Goal: Submit feedback/report problem: Submit feedback/report problem

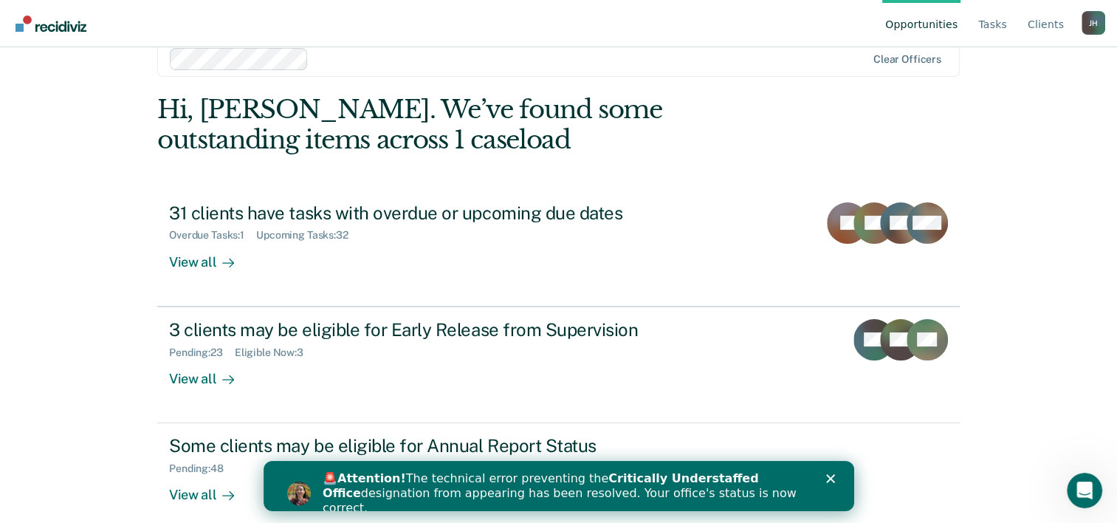
scroll to position [45, 0]
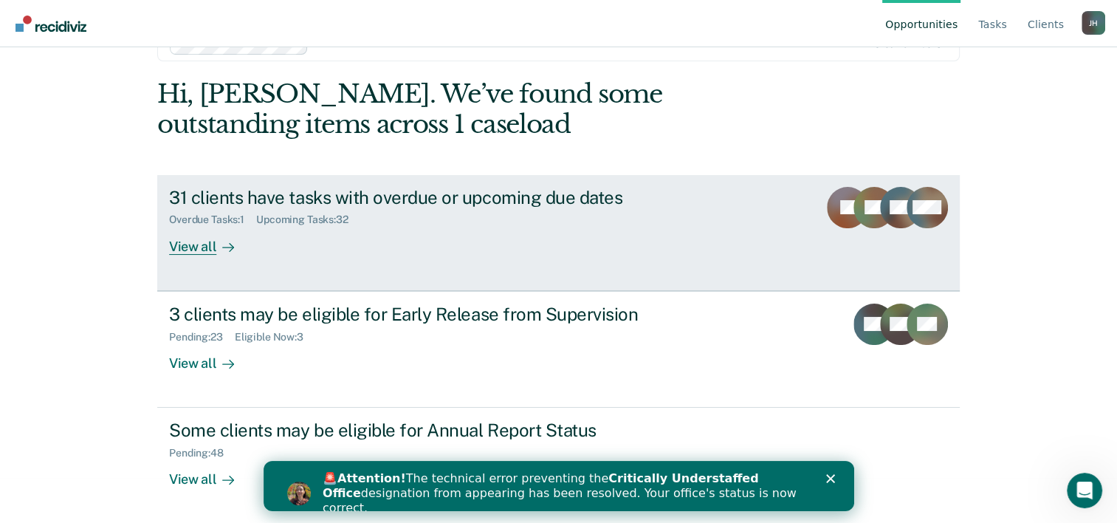
click at [193, 245] on div "View all" at bounding box center [210, 240] width 83 height 29
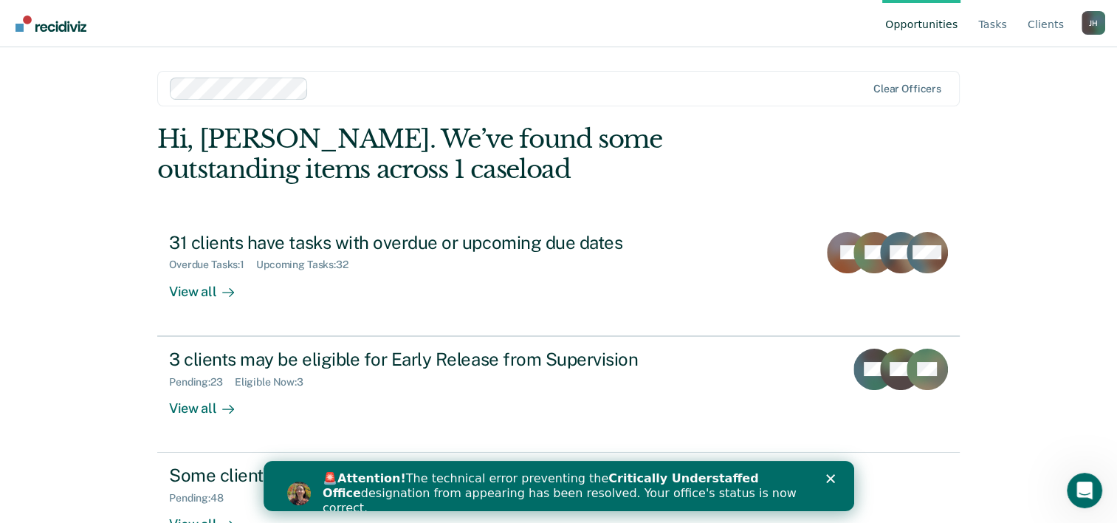
scroll to position [45, 0]
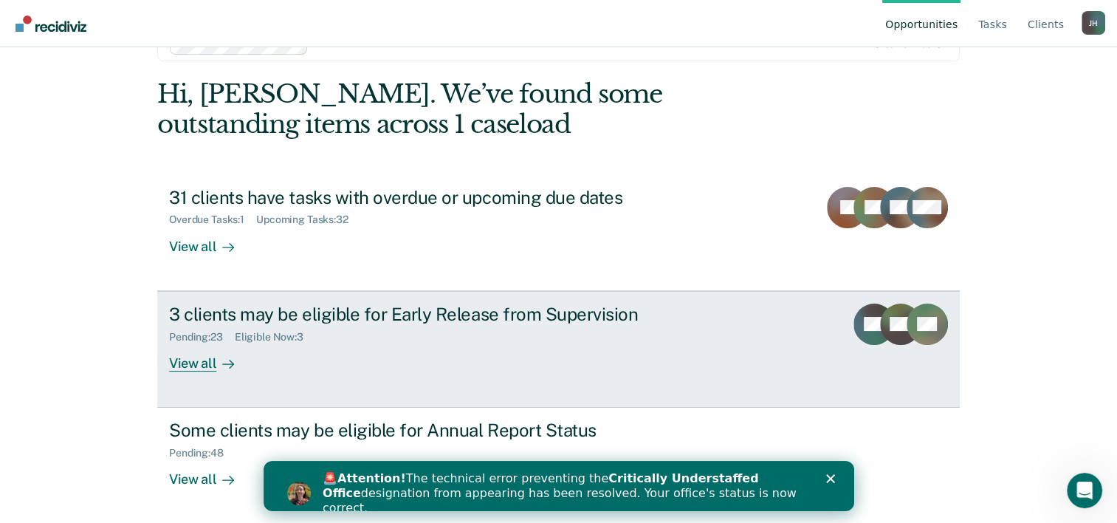
click at [208, 363] on div "View all" at bounding box center [210, 357] width 83 height 29
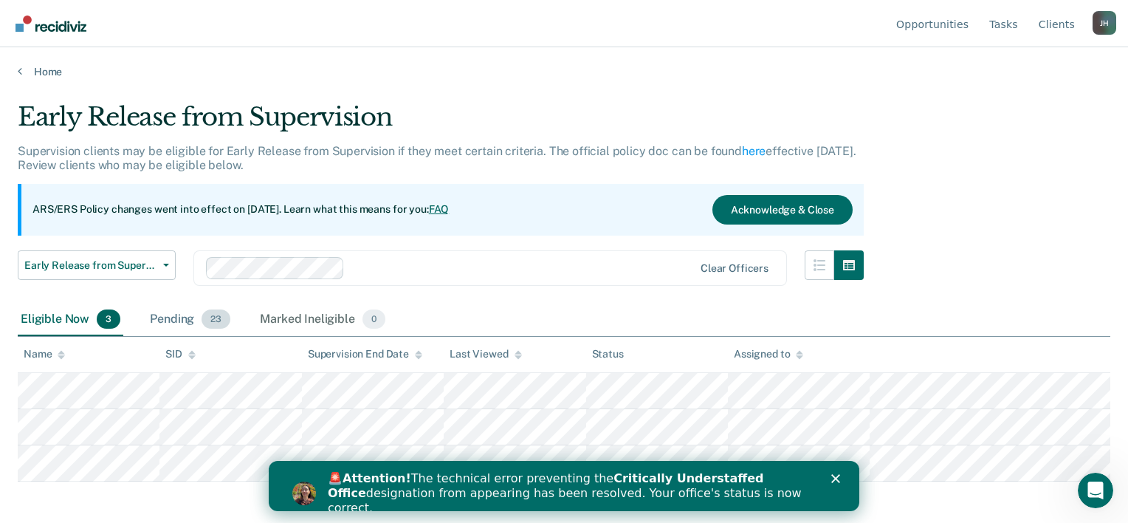
click at [174, 320] on div "Pending 23" at bounding box center [190, 319] width 86 height 32
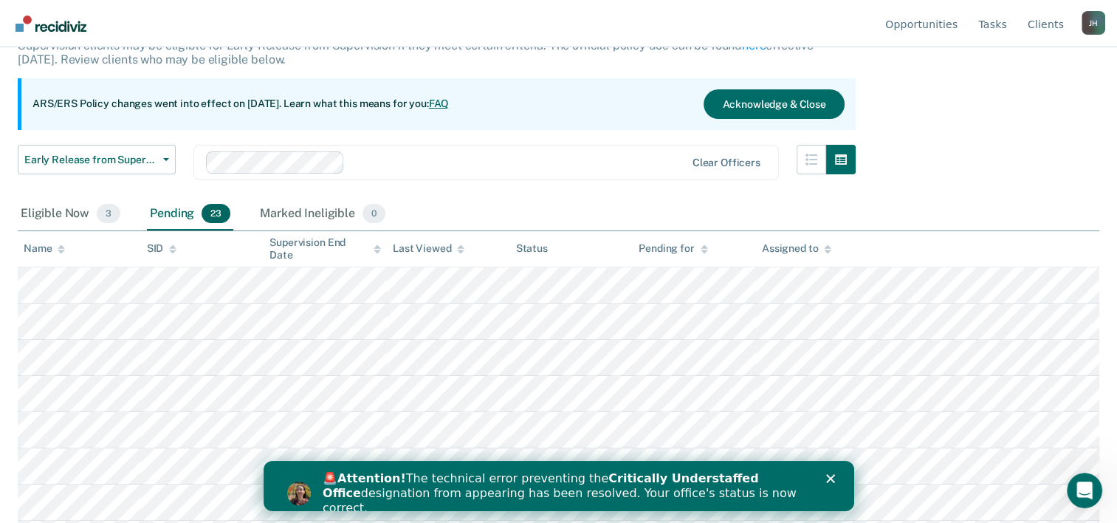
scroll to position [103, 0]
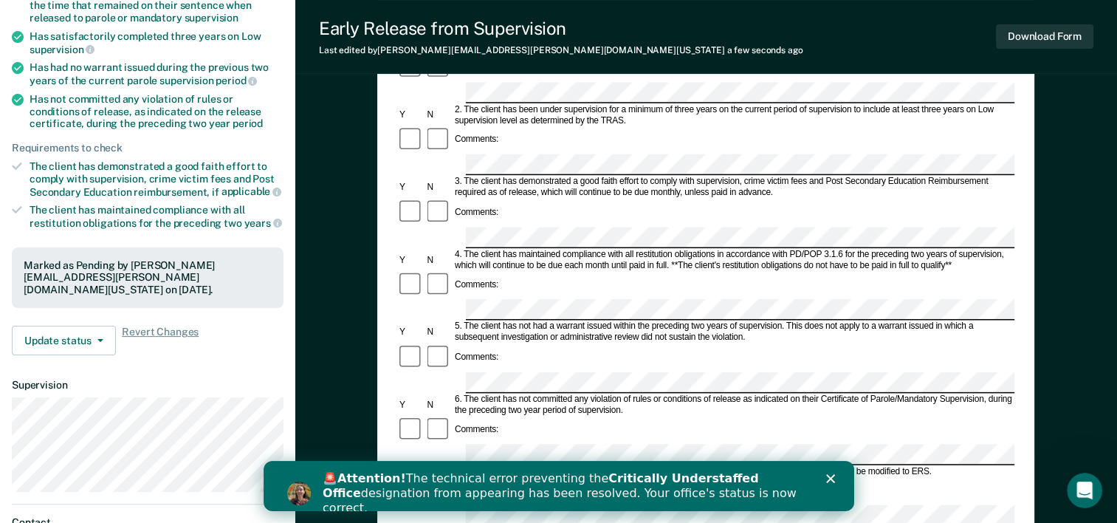
scroll to position [236, 0]
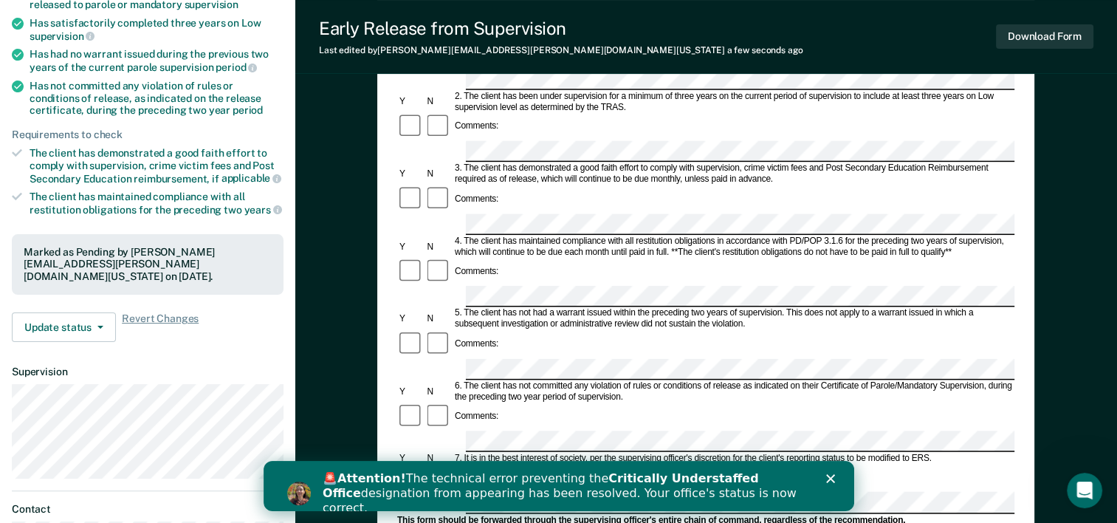
click at [727, 308] on div "5. The client has not had a warrant issued within the preceding two years of su…" at bounding box center [734, 319] width 562 height 22
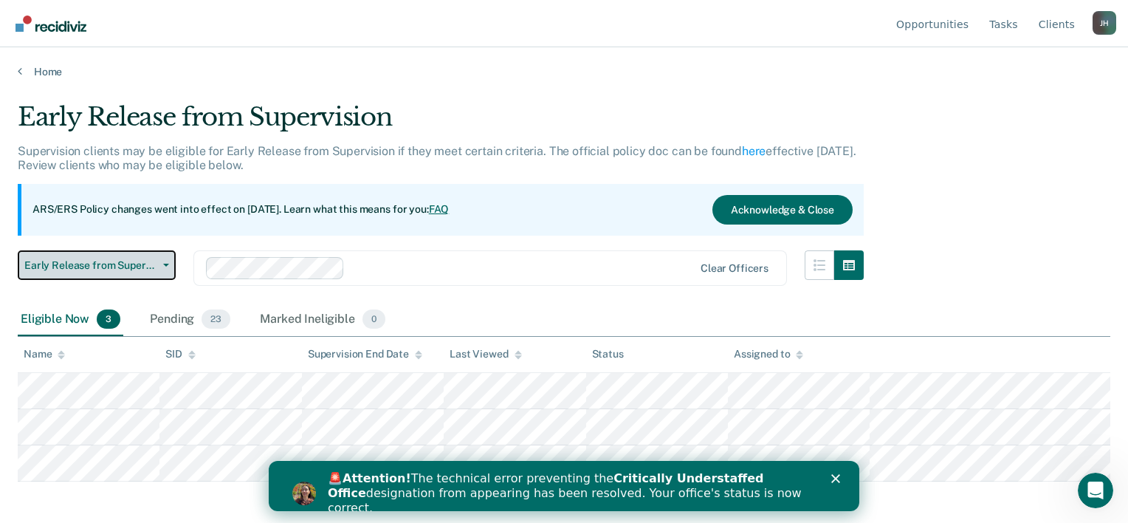
click at [162, 267] on button "Early Release from Supervision" at bounding box center [97, 265] width 158 height 30
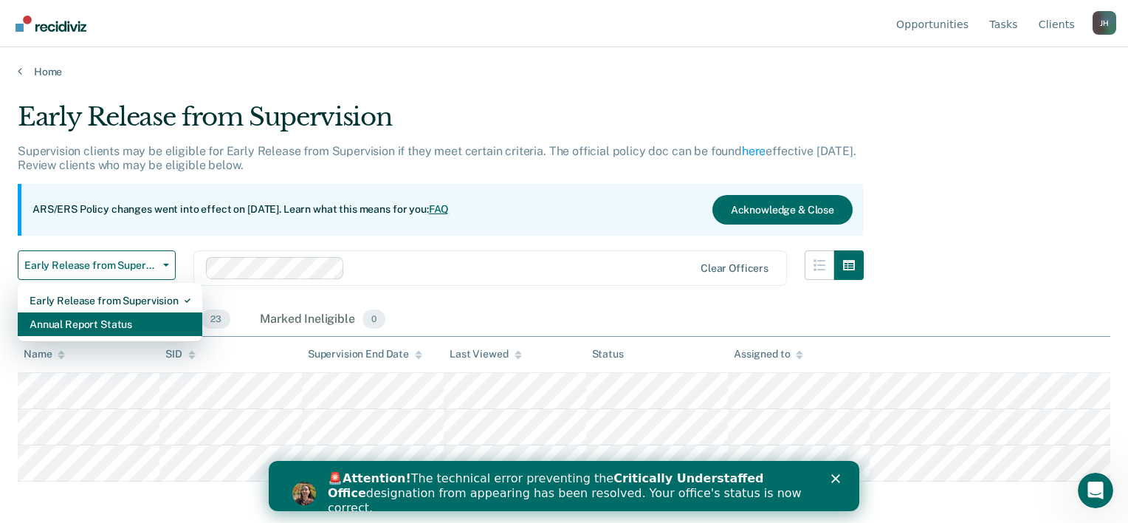
click at [110, 325] on div "Annual Report Status" at bounding box center [110, 324] width 161 height 24
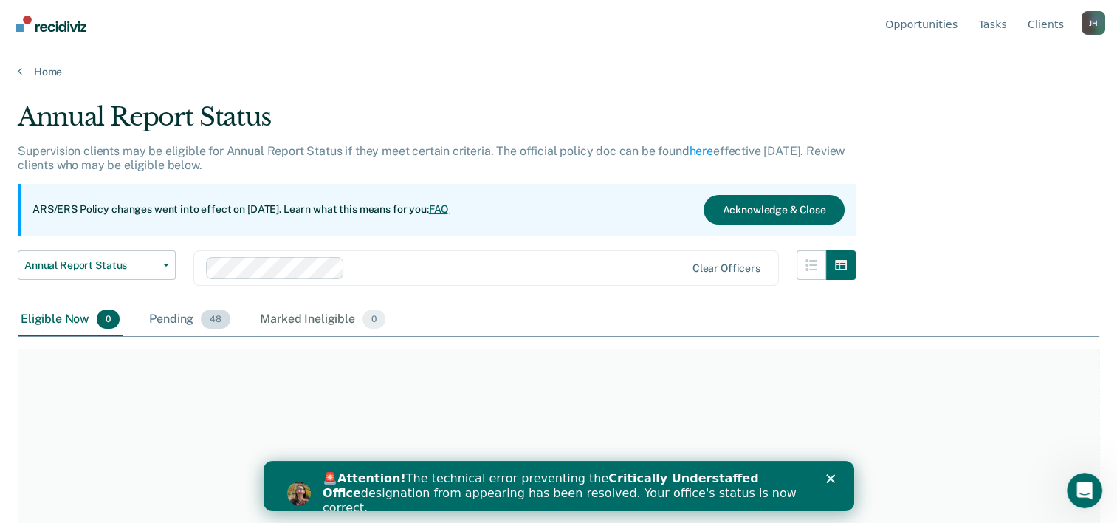
click at [180, 319] on div "Pending 48" at bounding box center [189, 319] width 87 height 32
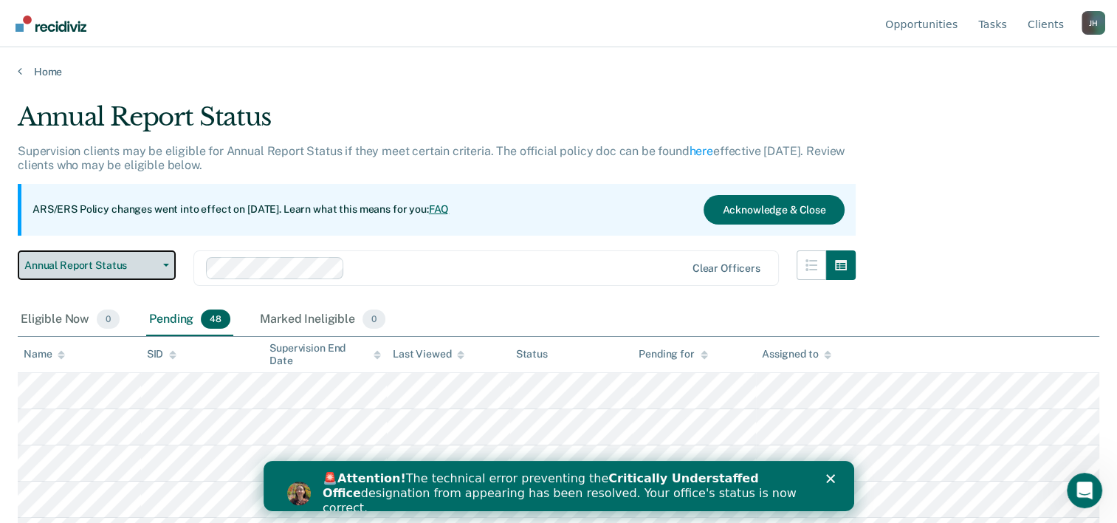
click at [162, 270] on button "Annual Report Status" at bounding box center [97, 265] width 158 height 30
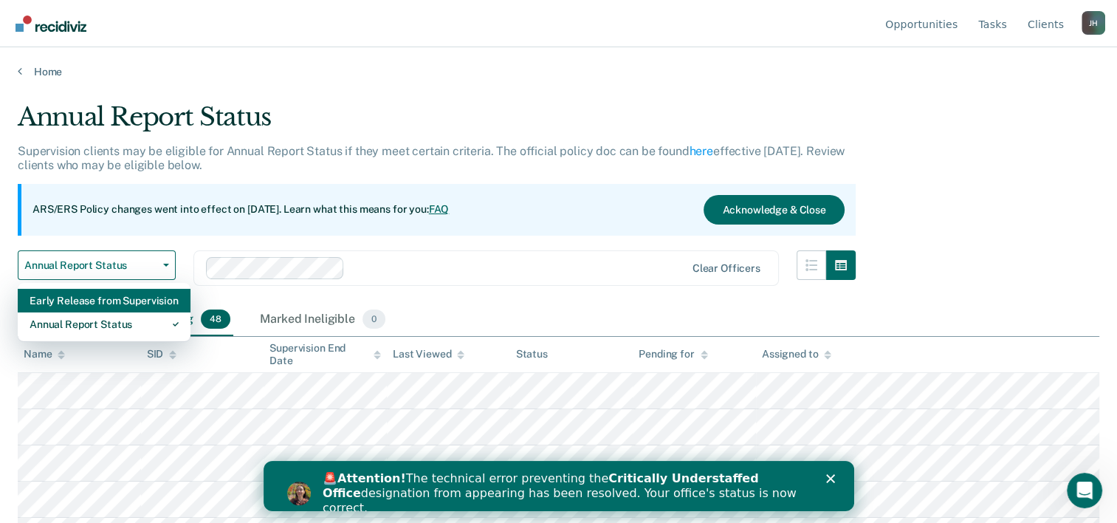
click at [114, 298] on div "Early Release from Supervision" at bounding box center [104, 301] width 149 height 24
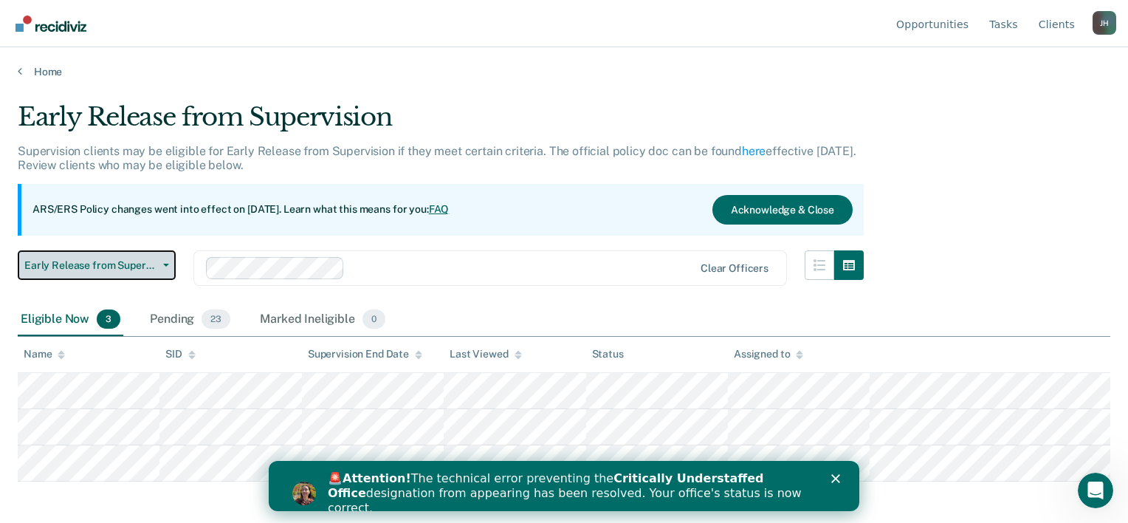
click at [171, 255] on button "Early Release from Supervision" at bounding box center [97, 265] width 158 height 30
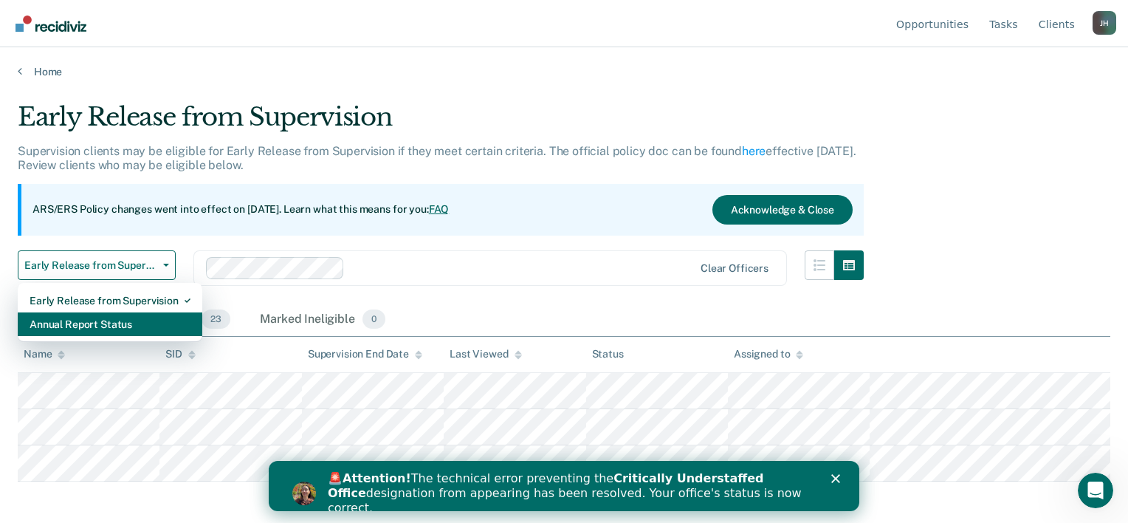
click at [150, 314] on div "Annual Report Status" at bounding box center [110, 324] width 161 height 24
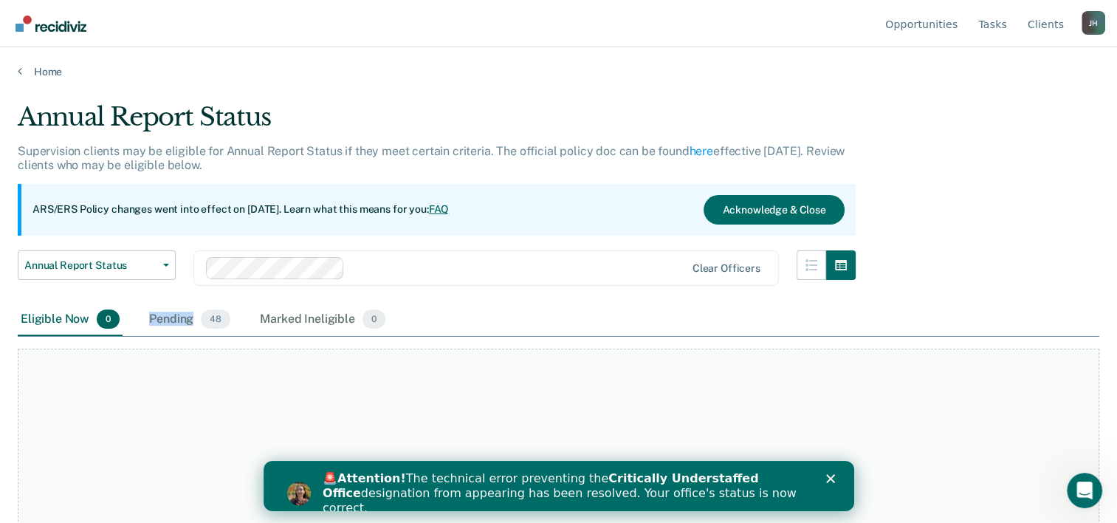
click at [150, 314] on div "Pending 48" at bounding box center [189, 319] width 87 height 32
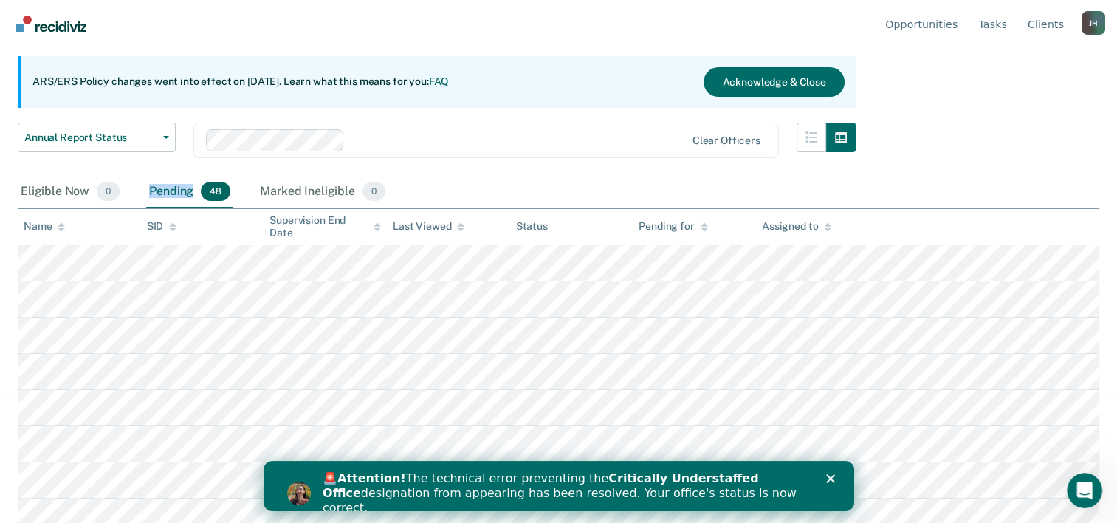
scroll to position [125, 0]
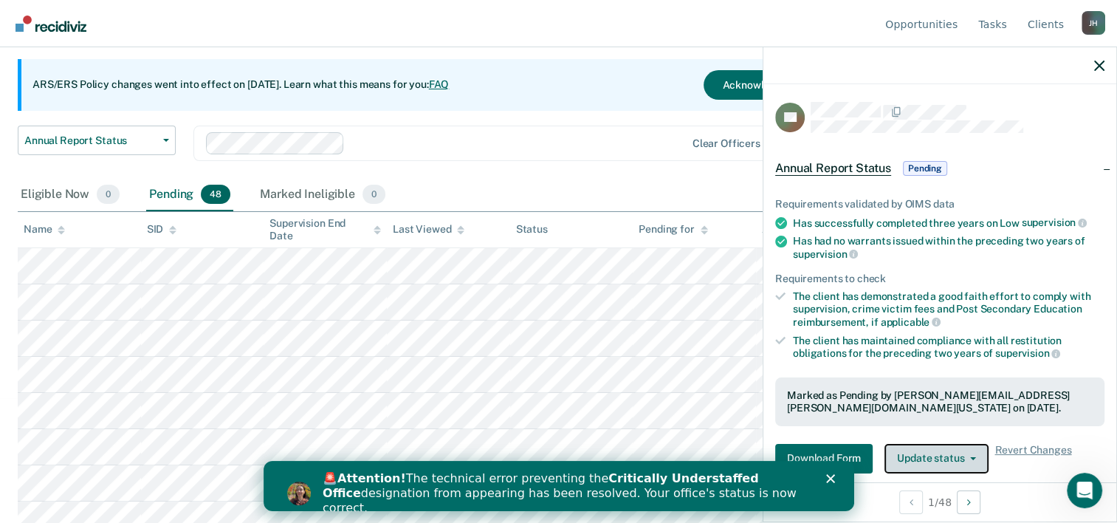
click at [922, 455] on button "Update status" at bounding box center [937, 459] width 104 height 30
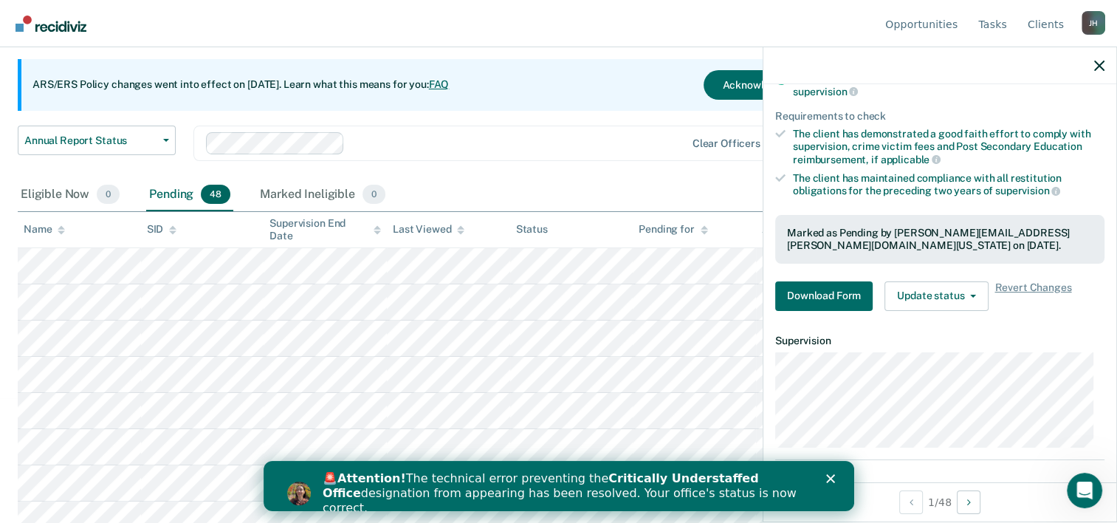
scroll to position [165, 0]
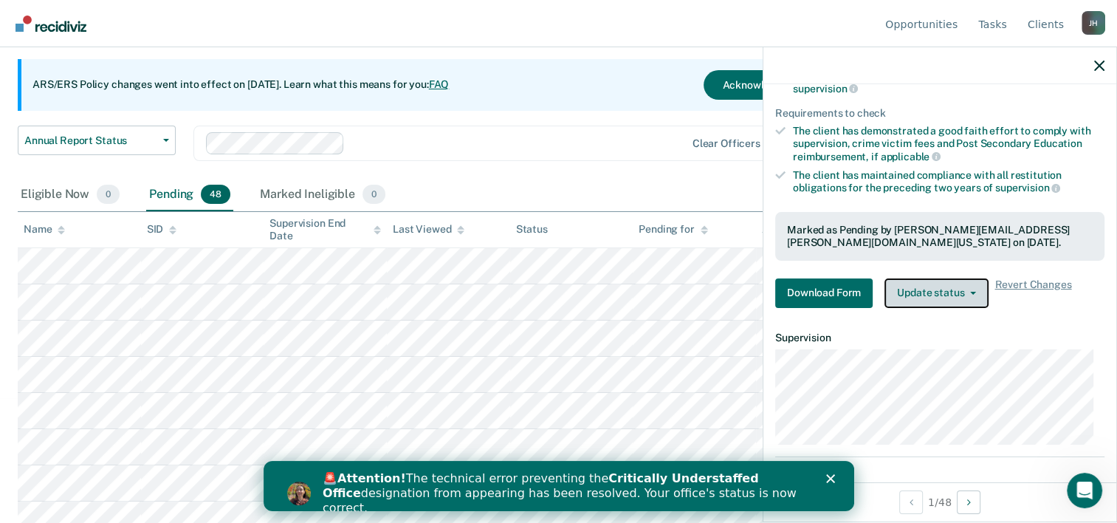
click at [977, 292] on button "Update status" at bounding box center [937, 293] width 104 height 30
click at [1000, 260] on div "Requirements validated by OIMS data Has successfully completed three years on L…" at bounding box center [939, 164] width 353 height 311
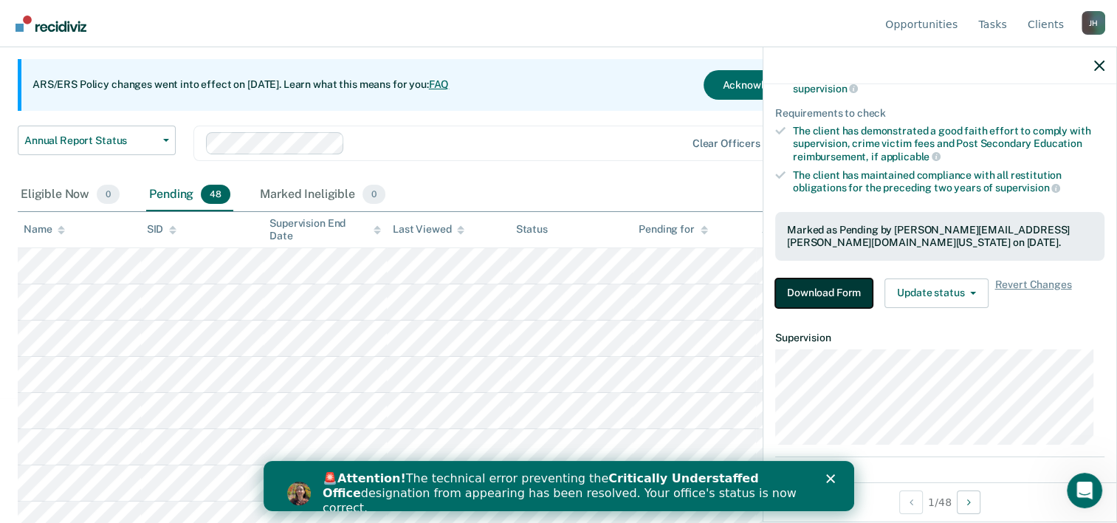
click at [812, 296] on button "Download Form" at bounding box center [823, 293] width 97 height 30
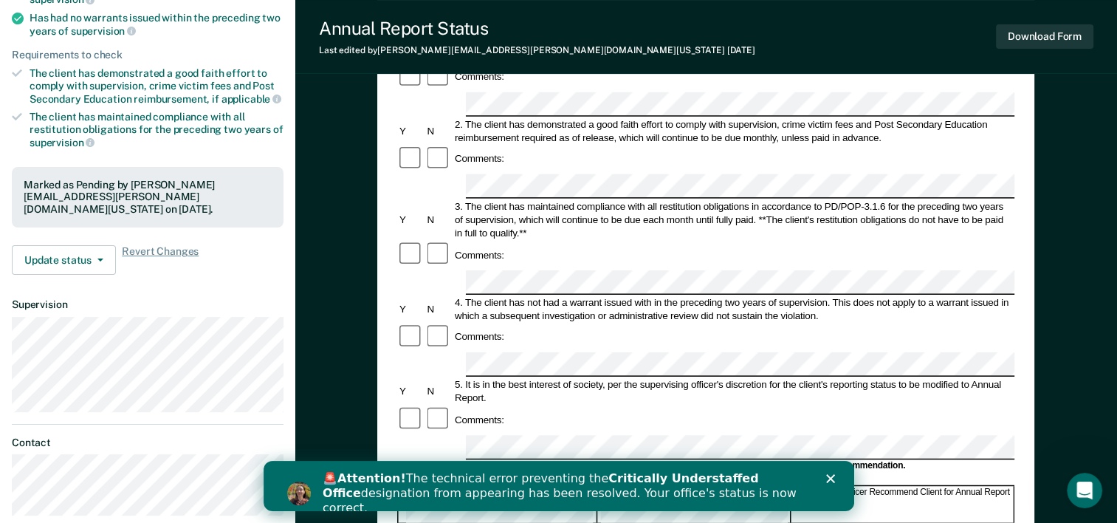
scroll to position [221, 0]
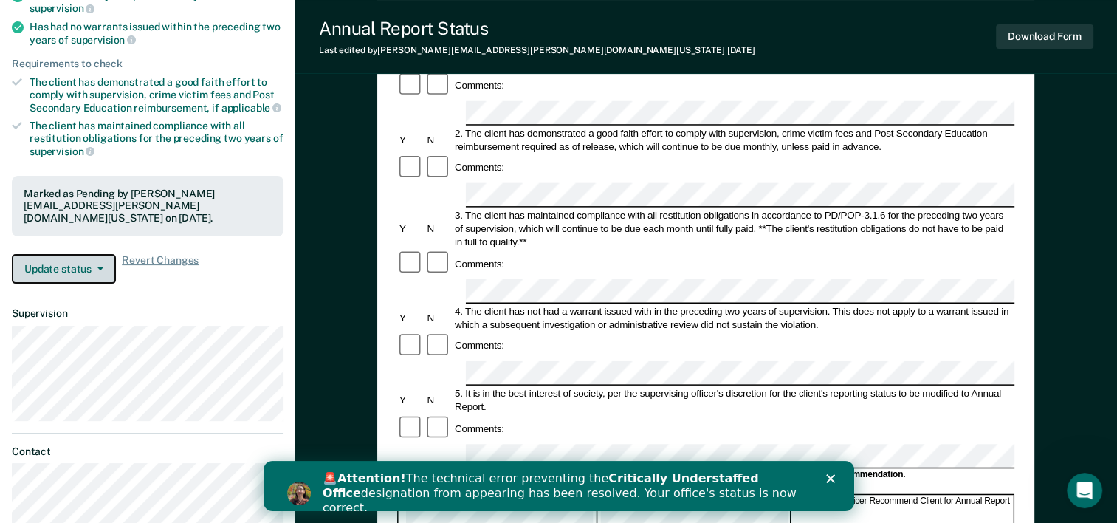
click at [93, 267] on span "button" at bounding box center [98, 268] width 12 height 3
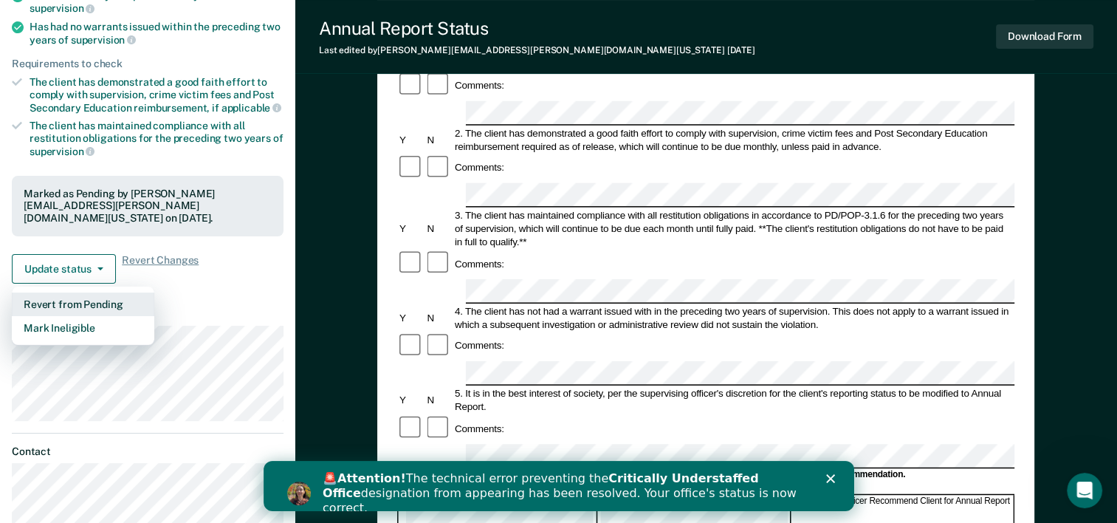
click at [69, 292] on button "Revert from Pending" at bounding box center [83, 304] width 143 height 24
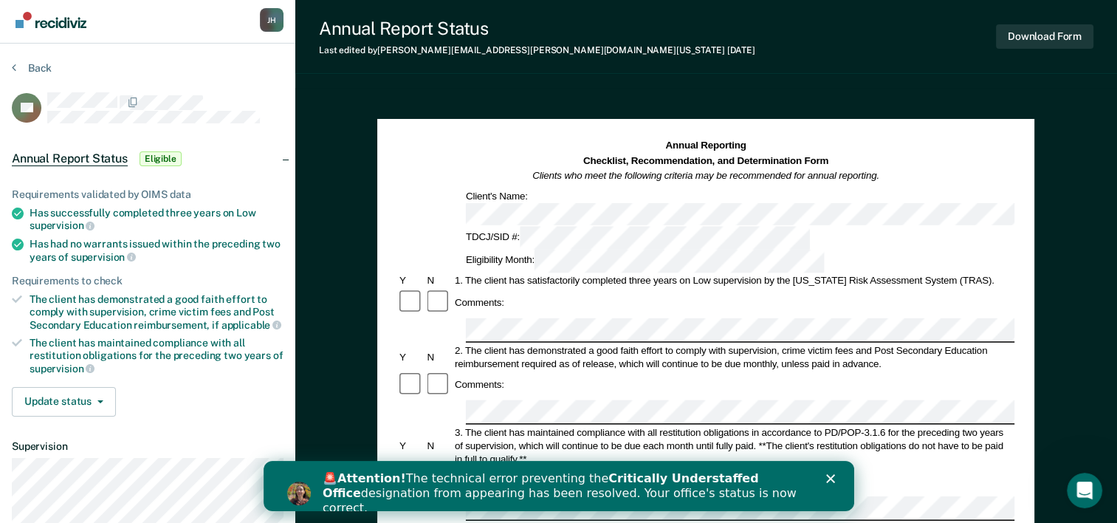
scroll to position [0, 0]
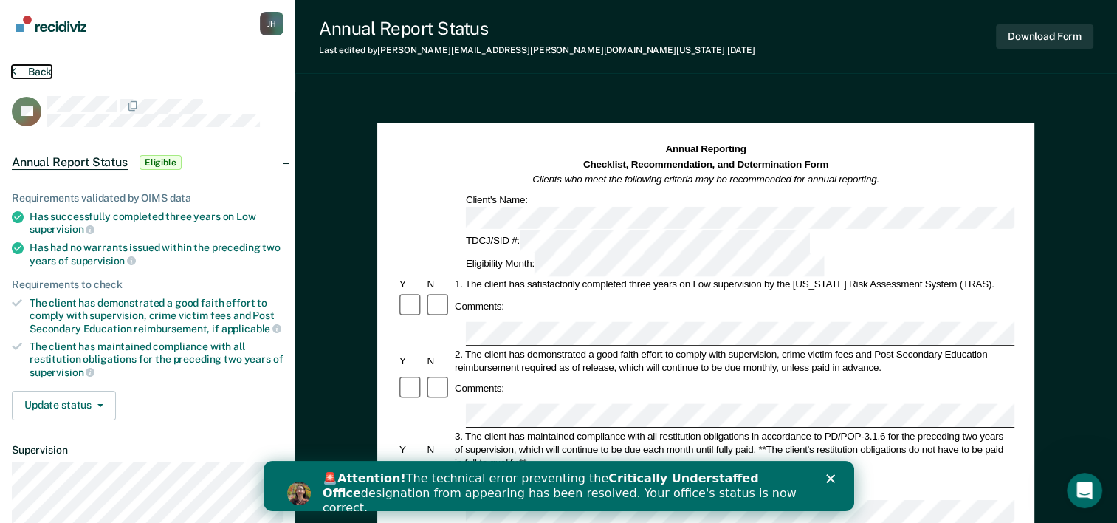
click at [21, 72] on button "Back" at bounding box center [32, 71] width 40 height 13
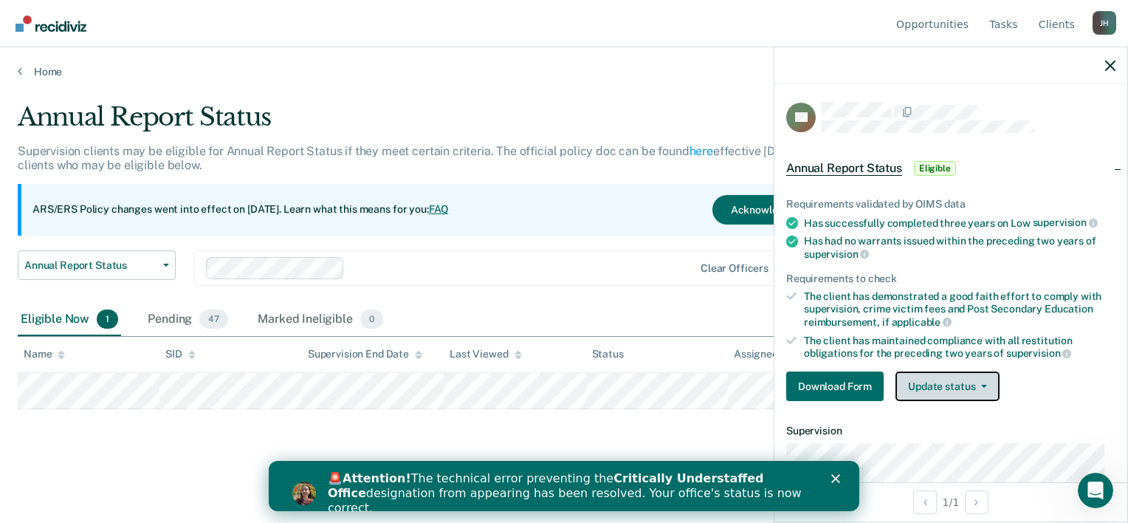
click at [966, 384] on button "Update status" at bounding box center [948, 386] width 104 height 30
click at [1051, 382] on div "Download Form Update status Mark Pending Mark Ineligible" at bounding box center [950, 386] width 329 height 30
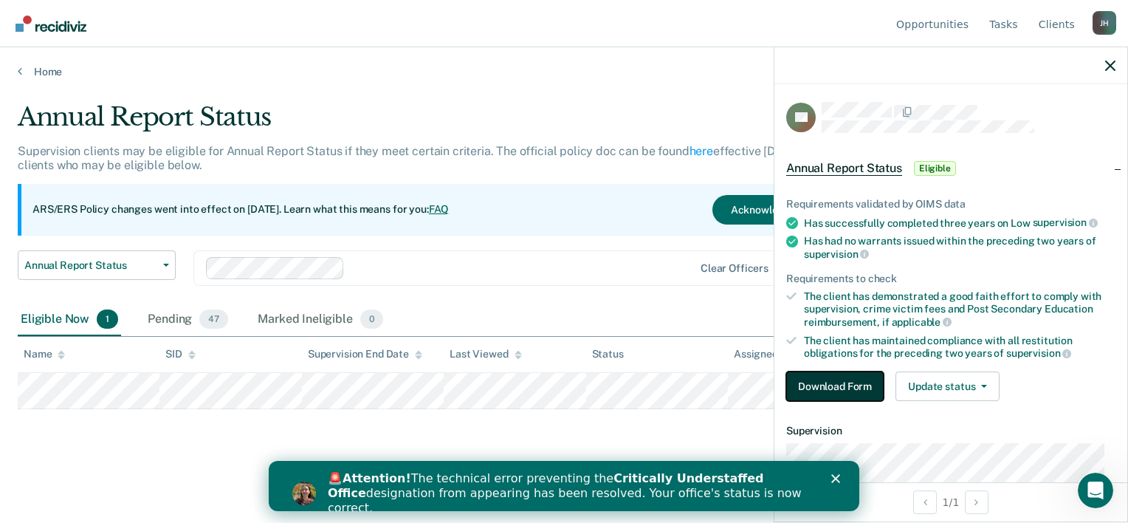
click at [824, 387] on button "Download Form" at bounding box center [834, 386] width 97 height 30
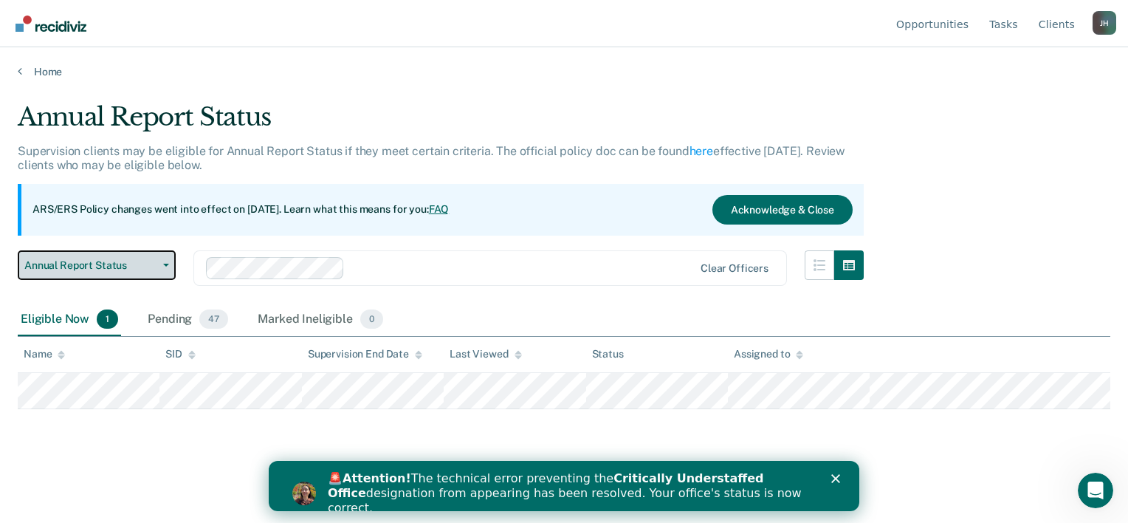
click at [159, 258] on button "Annual Report Status" at bounding box center [97, 265] width 158 height 30
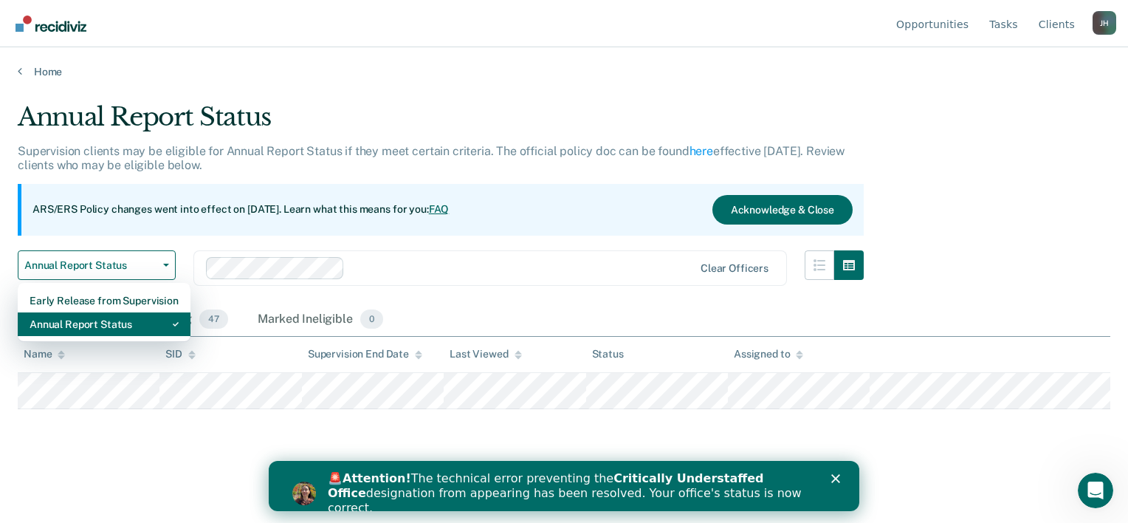
click at [142, 318] on div "Annual Report Status" at bounding box center [104, 324] width 149 height 24
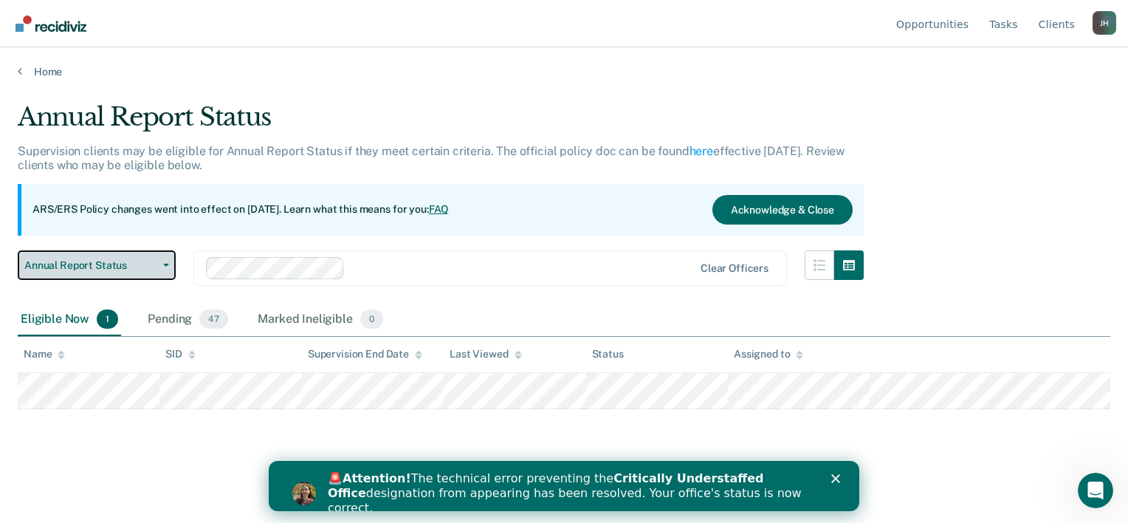
click at [160, 271] on button "Annual Report Status" at bounding box center [97, 265] width 158 height 30
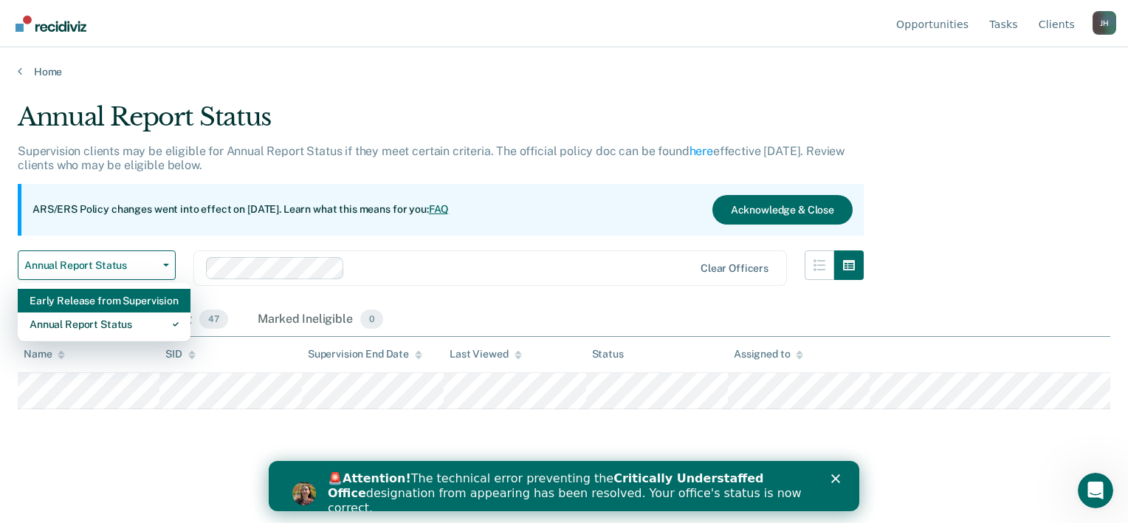
click at [152, 301] on div "Early Release from Supervision" at bounding box center [104, 301] width 149 height 24
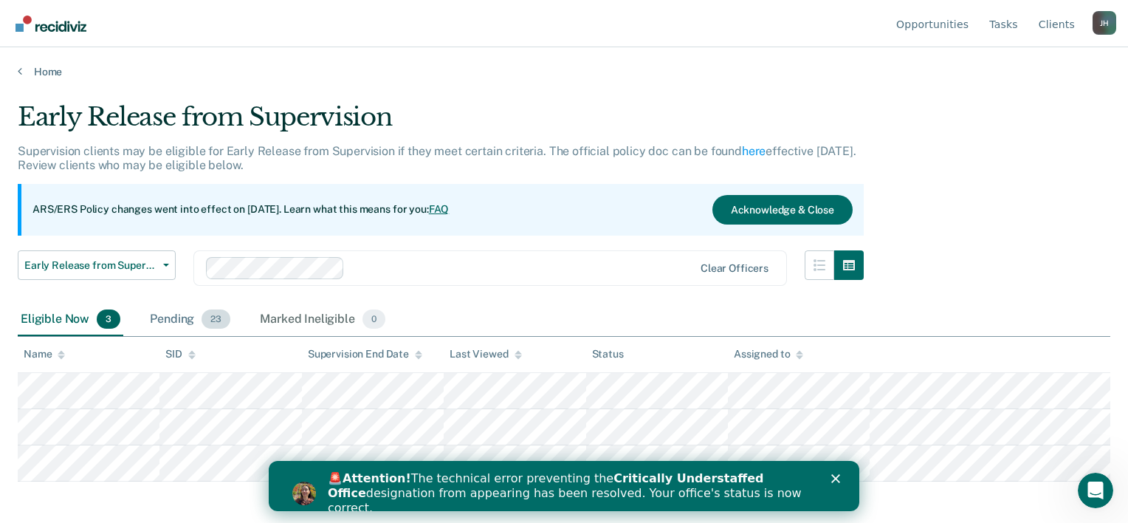
click at [163, 310] on div "Pending 23" at bounding box center [190, 319] width 86 height 32
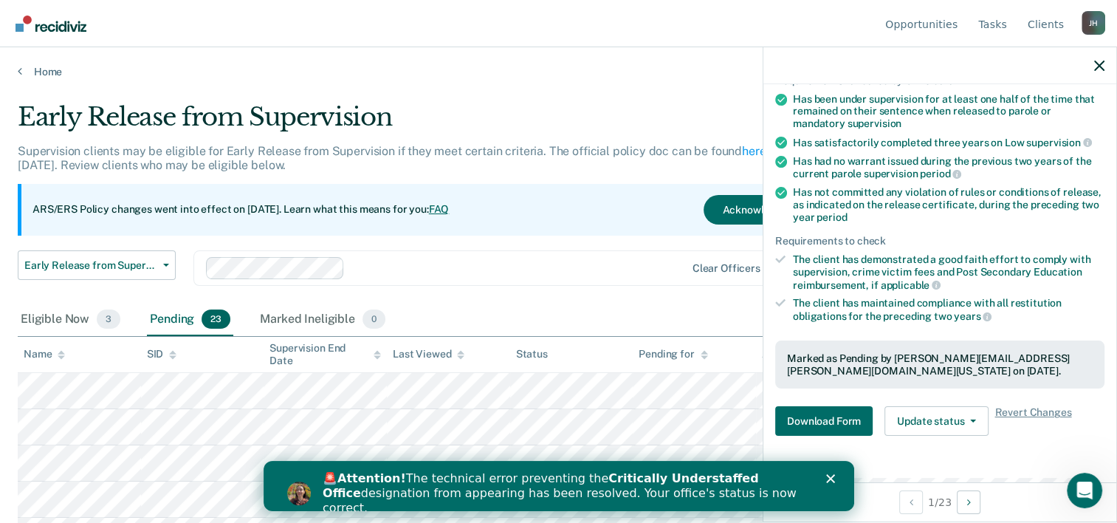
scroll to position [109, 0]
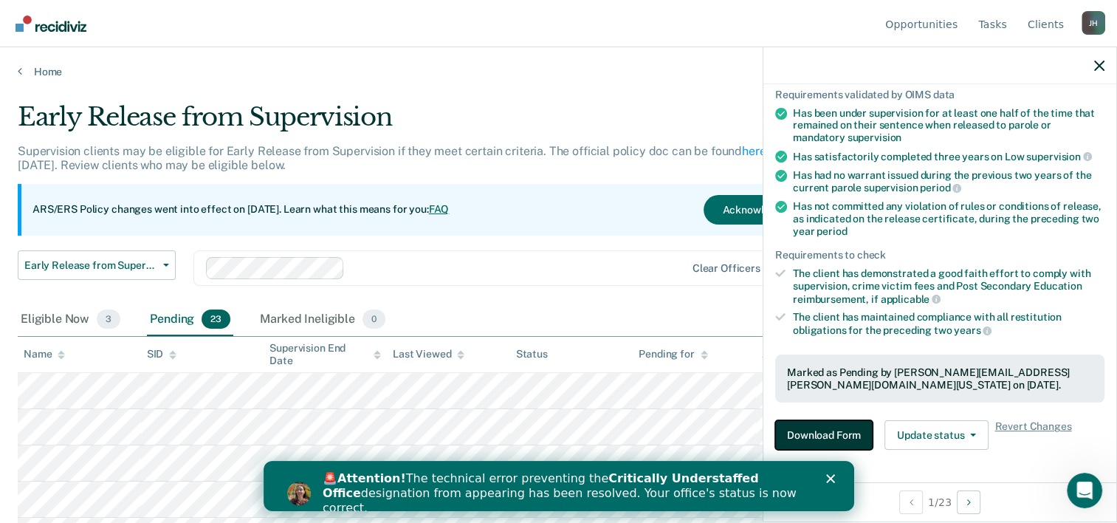
click at [826, 425] on button "Download Form" at bounding box center [823, 435] width 97 height 30
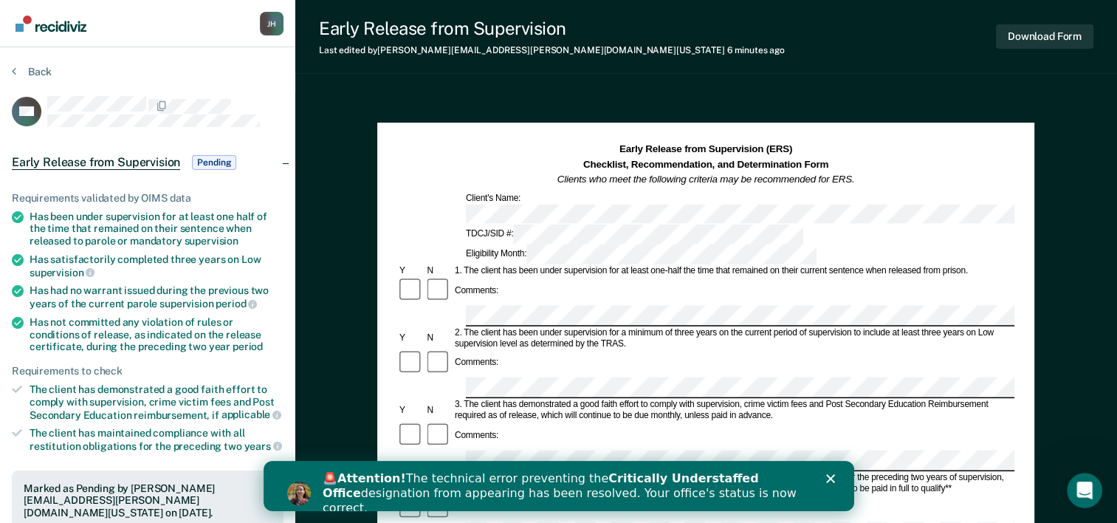
click at [223, 159] on span "Pending" at bounding box center [214, 162] width 44 height 15
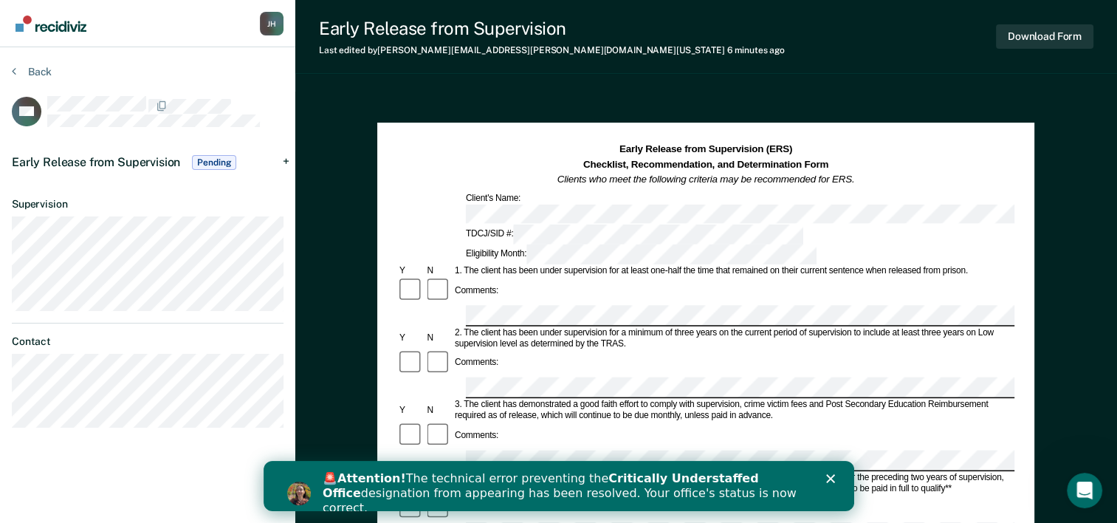
click at [223, 159] on span "Pending" at bounding box center [214, 162] width 44 height 15
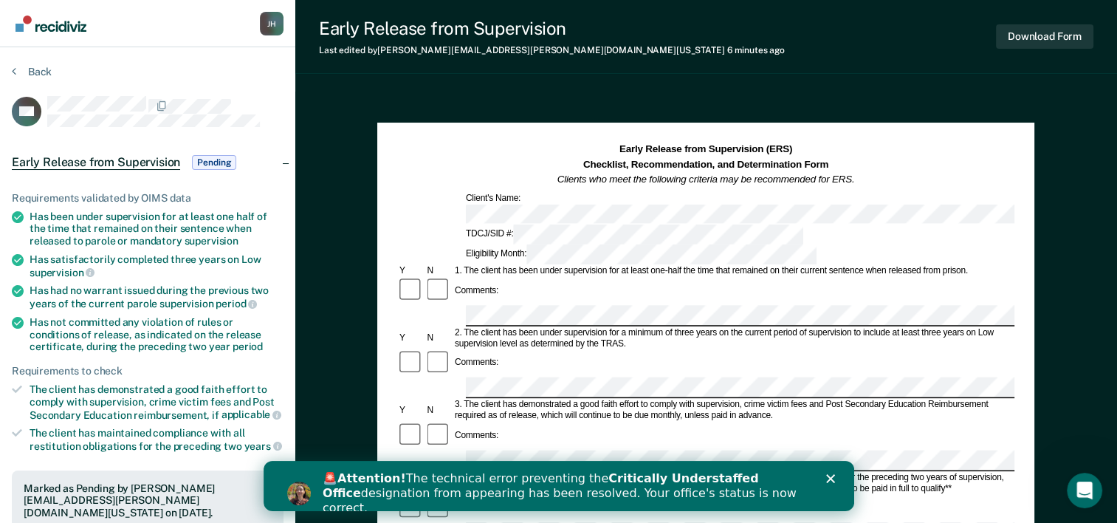
click at [223, 159] on span "Pending" at bounding box center [214, 162] width 44 height 15
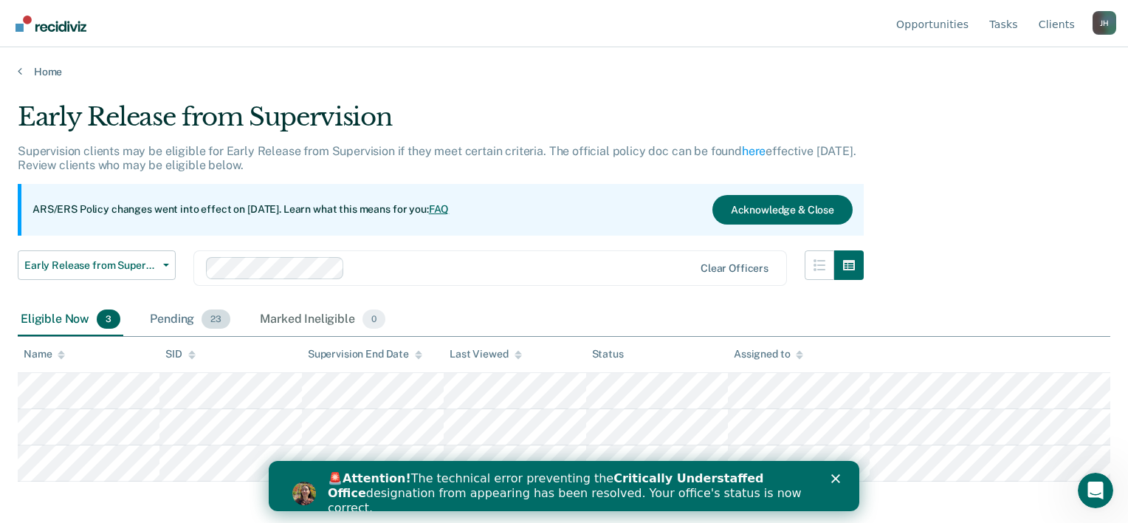
click at [175, 323] on div "Pending 23" at bounding box center [190, 319] width 86 height 32
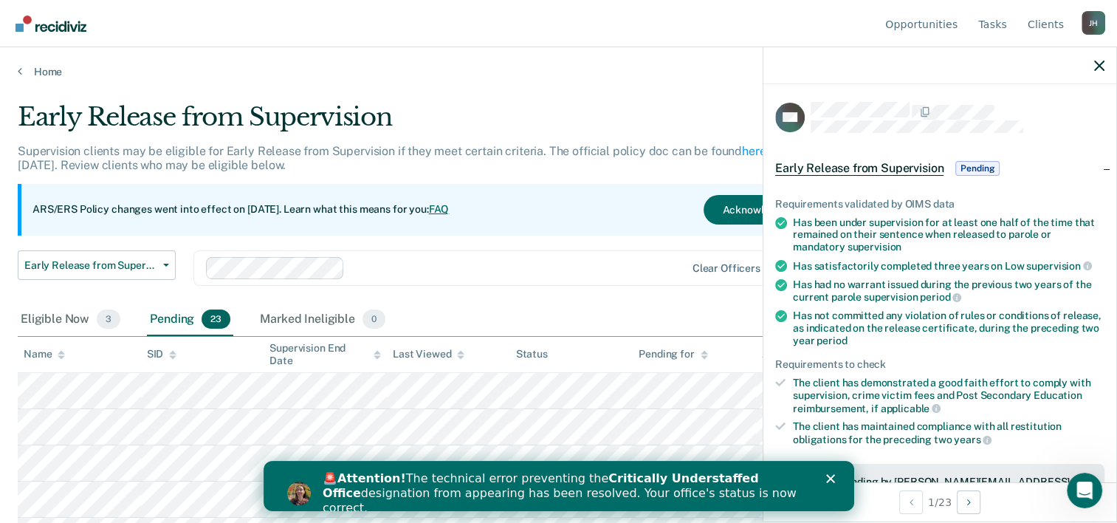
click at [981, 180] on div "Early Release from Supervision Pending" at bounding box center [939, 168] width 353 height 47
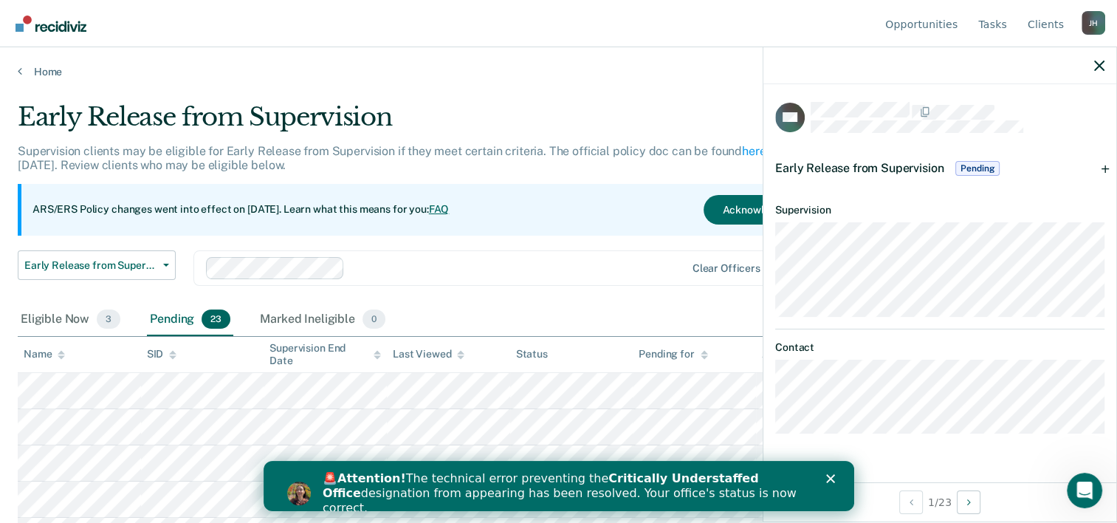
click at [975, 166] on span "Pending" at bounding box center [977, 168] width 44 height 15
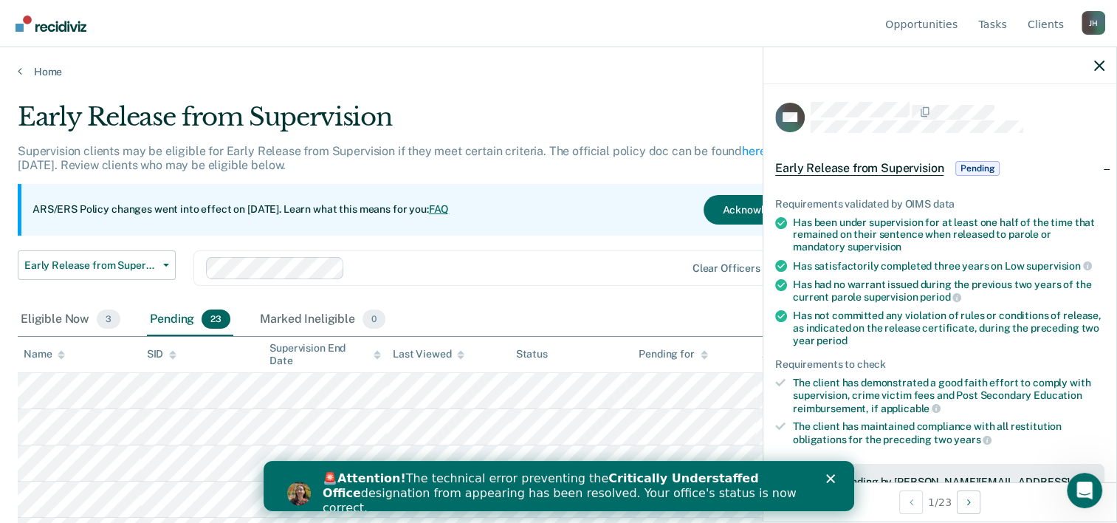
click at [975, 166] on span "Pending" at bounding box center [977, 168] width 44 height 15
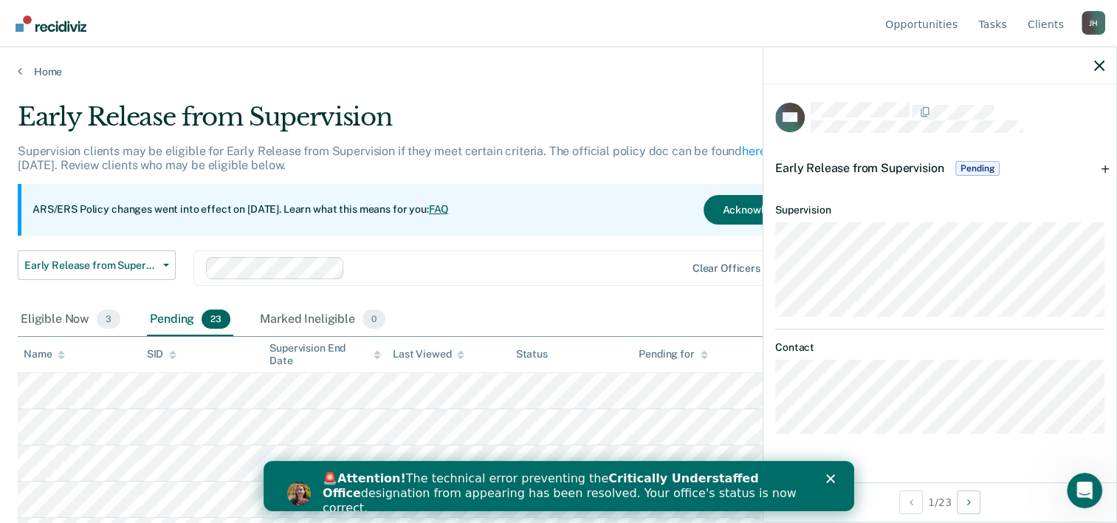
click at [540, 349] on div "Status" at bounding box center [532, 354] width 32 height 13
click at [989, 168] on span "Pending" at bounding box center [977, 168] width 44 height 15
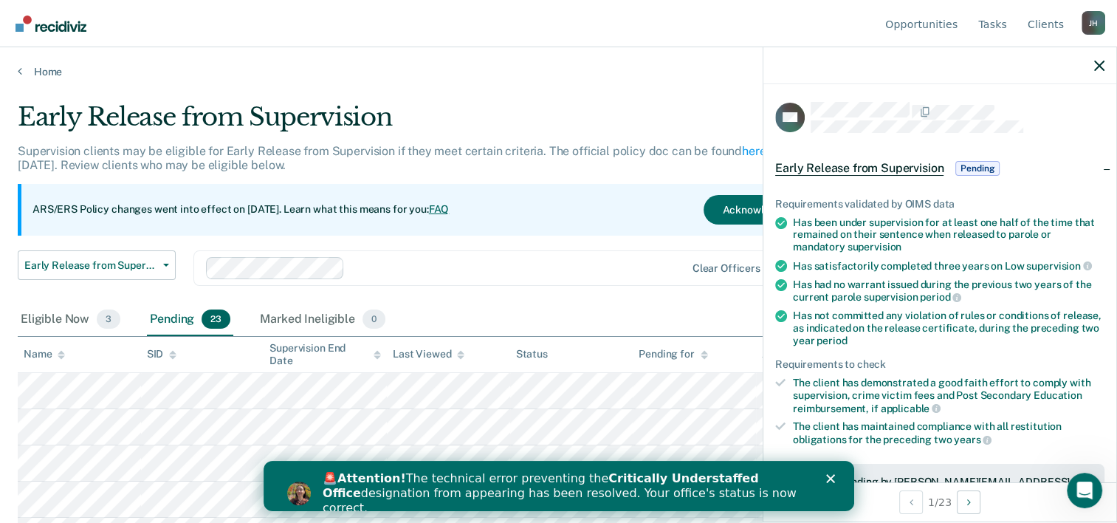
click at [989, 168] on span "Pending" at bounding box center [977, 168] width 44 height 15
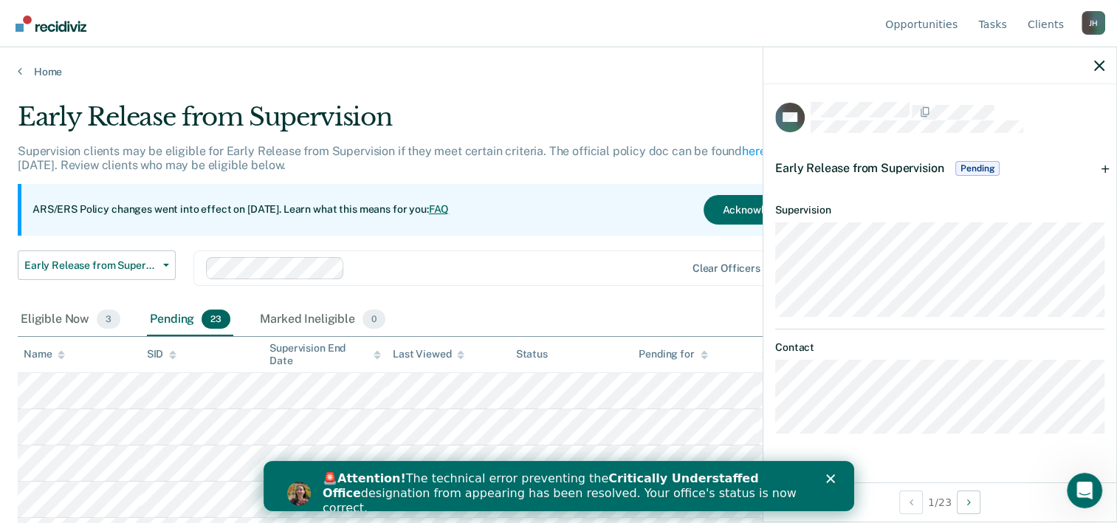
click at [989, 168] on span "Pending" at bounding box center [977, 168] width 44 height 15
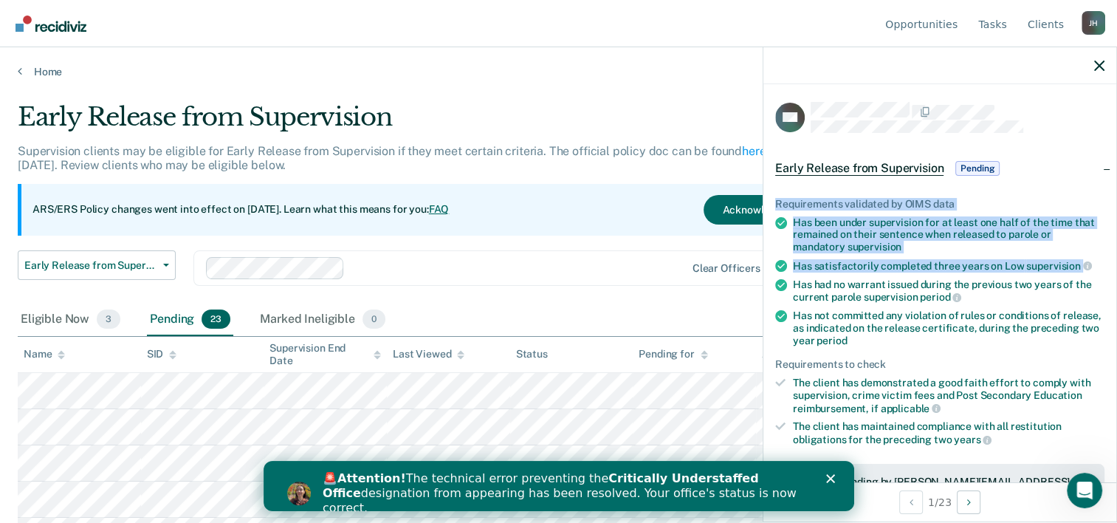
drag, startPoint x: 1104, startPoint y: 168, endPoint x: 1097, endPoint y: 254, distance: 86.6
click at [1097, 254] on div "Early Release from Supervision Pending Requirements validated by OIMS data Has …" at bounding box center [939, 358] width 353 height 427
drag, startPoint x: 1097, startPoint y: 254, endPoint x: 1009, endPoint y: 195, distance: 106.5
click at [1009, 195] on div "Requirements validated by OIMS data Has been under supervision for at least one…" at bounding box center [939, 372] width 353 height 397
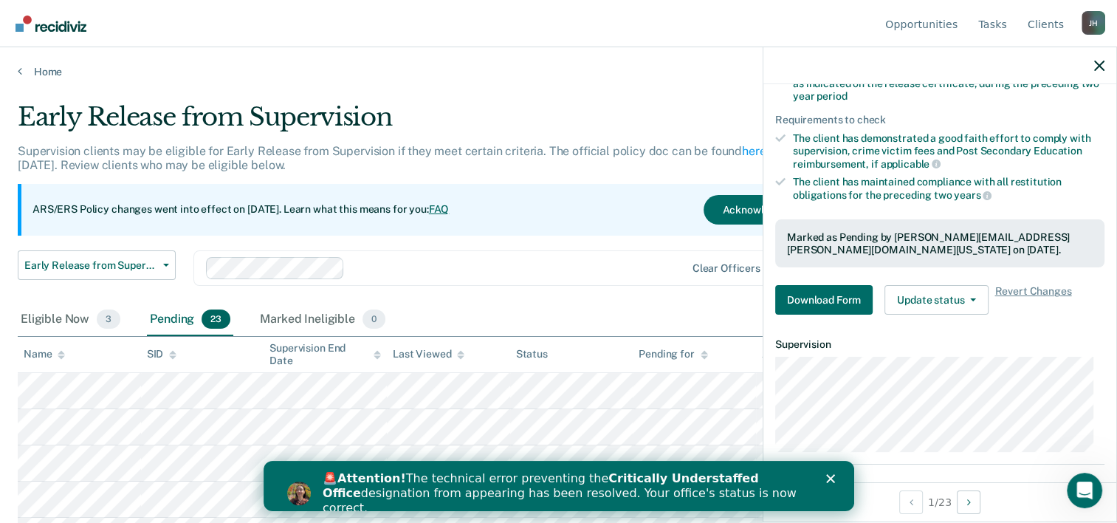
scroll to position [242, 0]
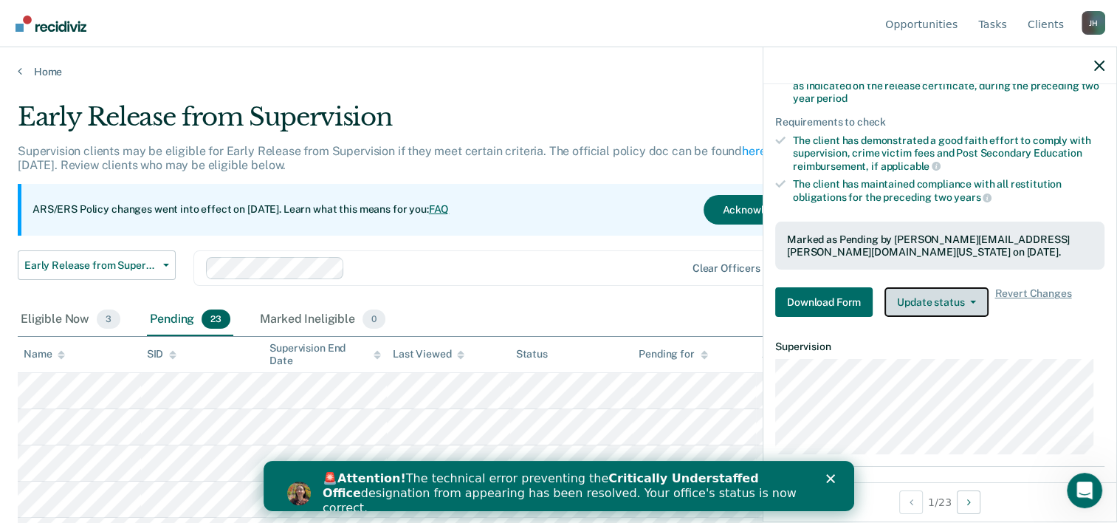
click at [949, 299] on button "Update status" at bounding box center [937, 302] width 104 height 30
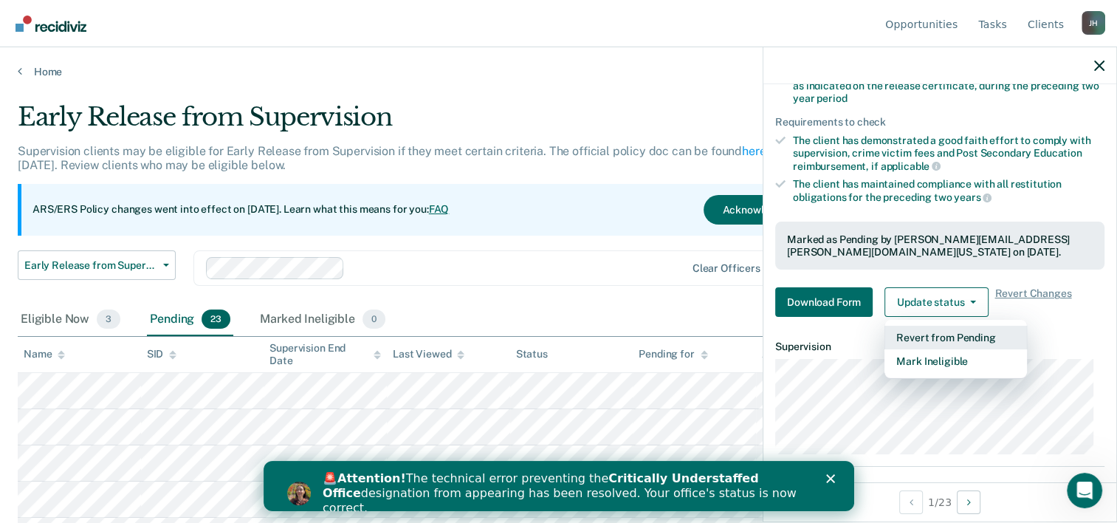
click at [930, 337] on button "Revert from Pending" at bounding box center [956, 338] width 143 height 24
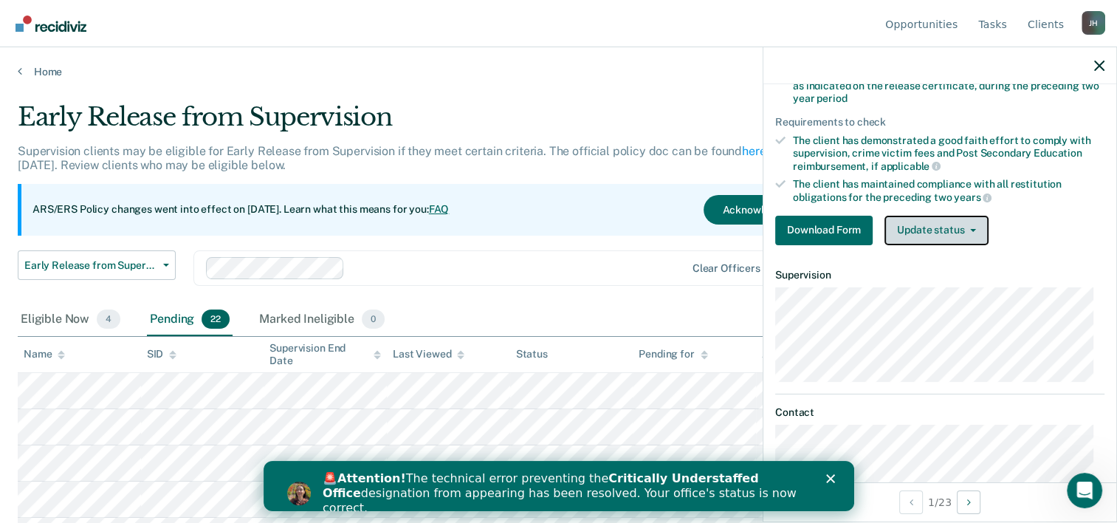
click at [945, 230] on button "Update status" at bounding box center [937, 231] width 104 height 30
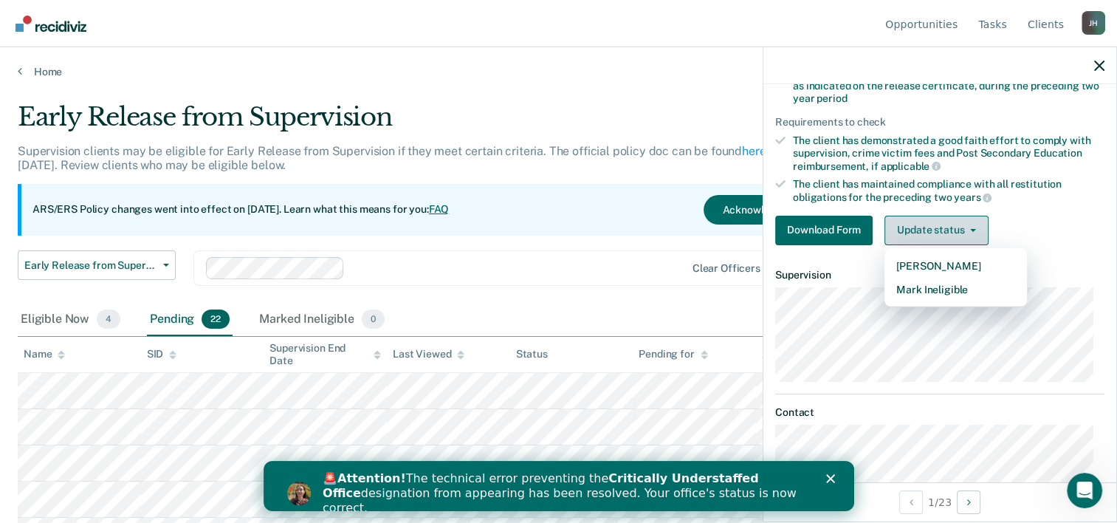
click at [964, 231] on button "Update status" at bounding box center [937, 231] width 104 height 30
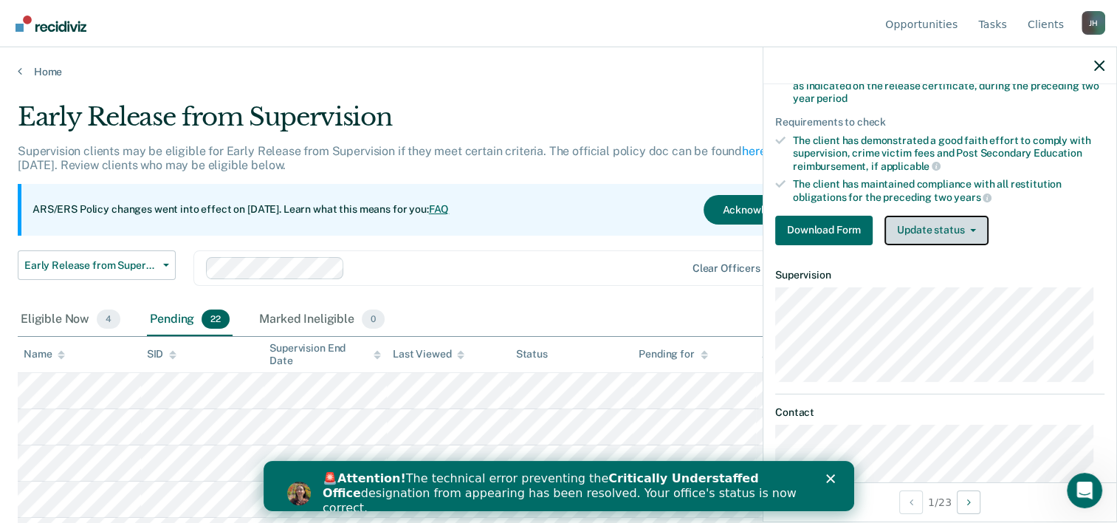
click at [964, 231] on button "Update status" at bounding box center [937, 231] width 104 height 30
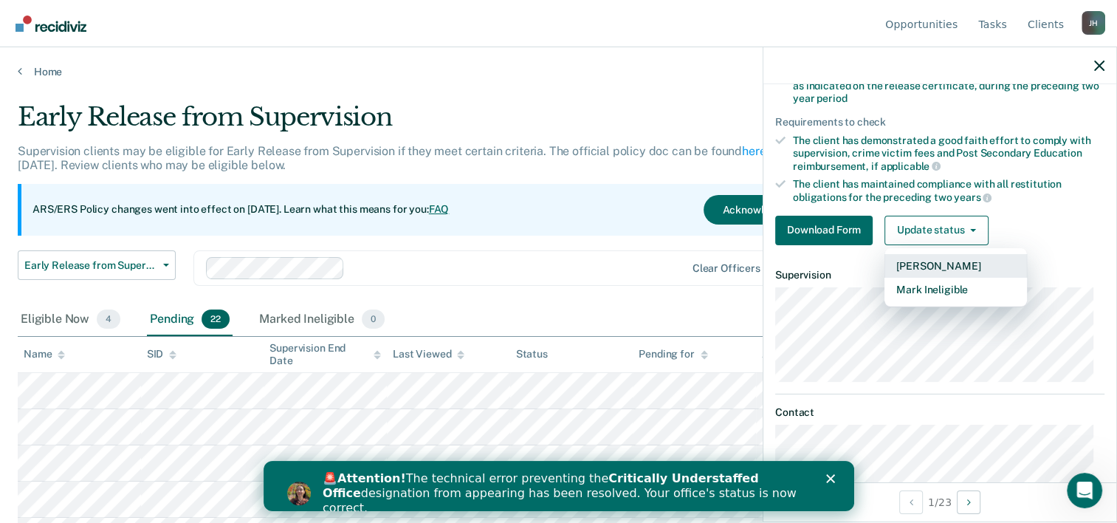
click at [921, 267] on button "Mark Pending" at bounding box center [956, 266] width 143 height 24
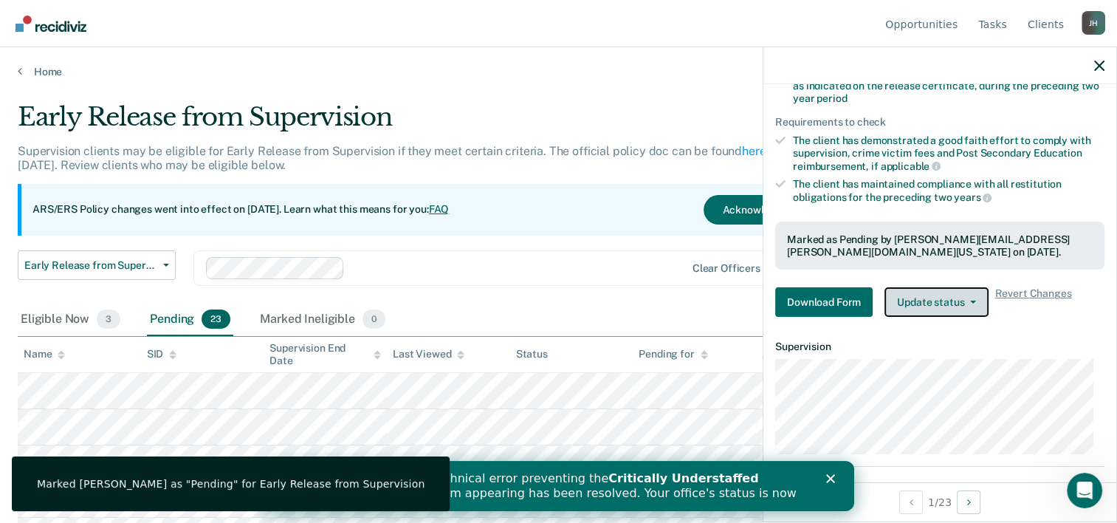
click at [942, 298] on button "Update status" at bounding box center [937, 302] width 104 height 30
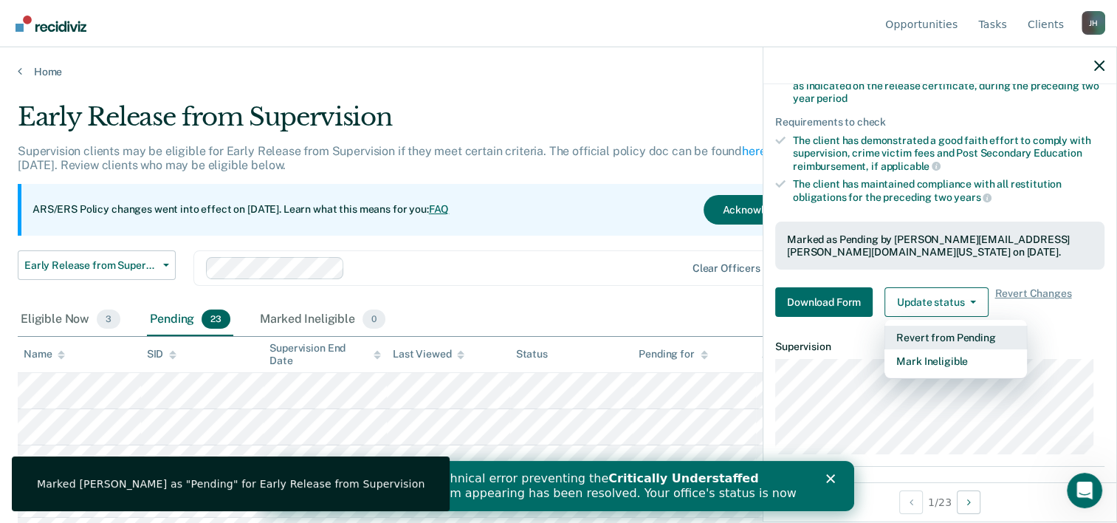
click at [978, 336] on button "Revert from Pending" at bounding box center [956, 338] width 143 height 24
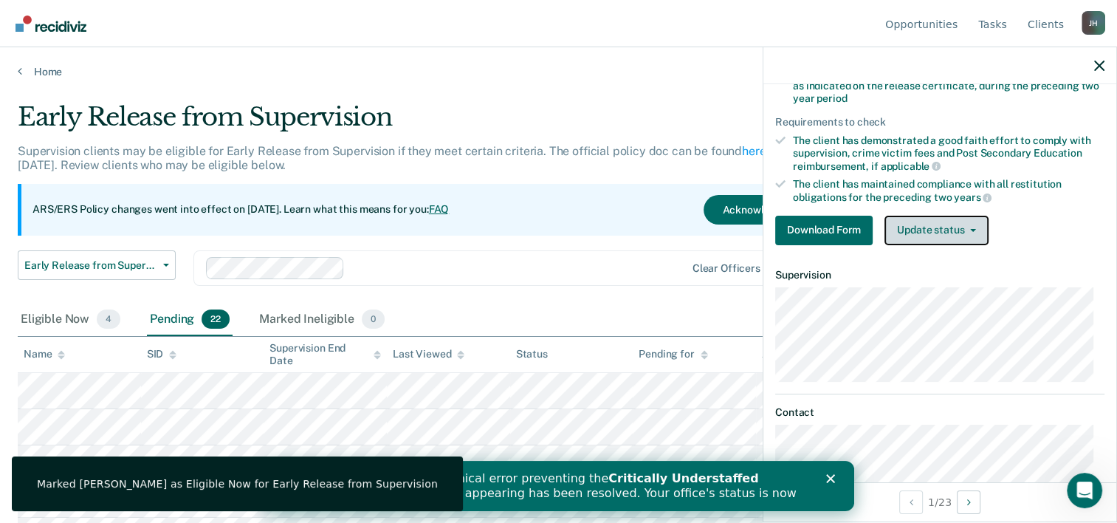
click at [968, 217] on button "Update status" at bounding box center [937, 231] width 104 height 30
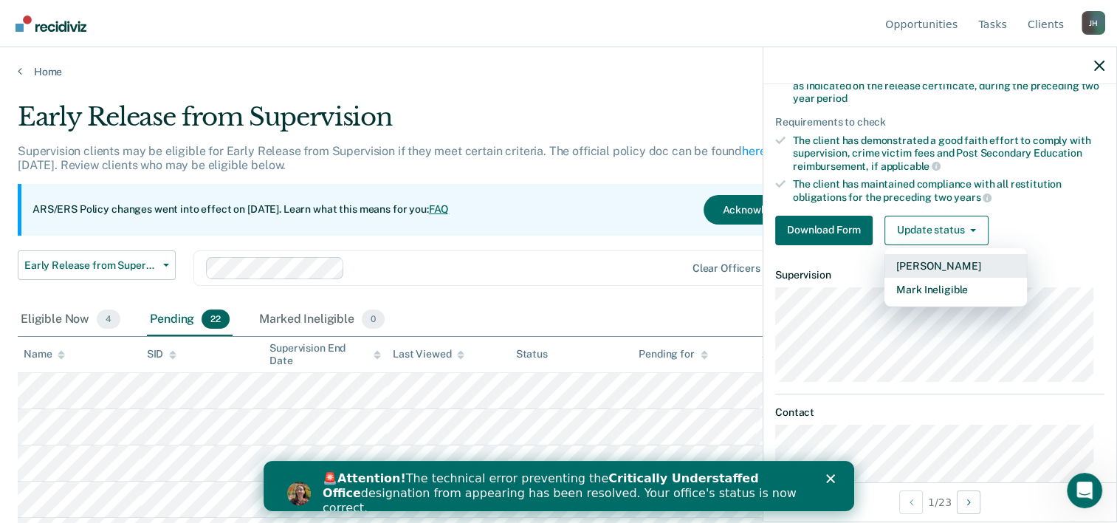
click at [921, 258] on button "Mark Pending" at bounding box center [956, 266] width 143 height 24
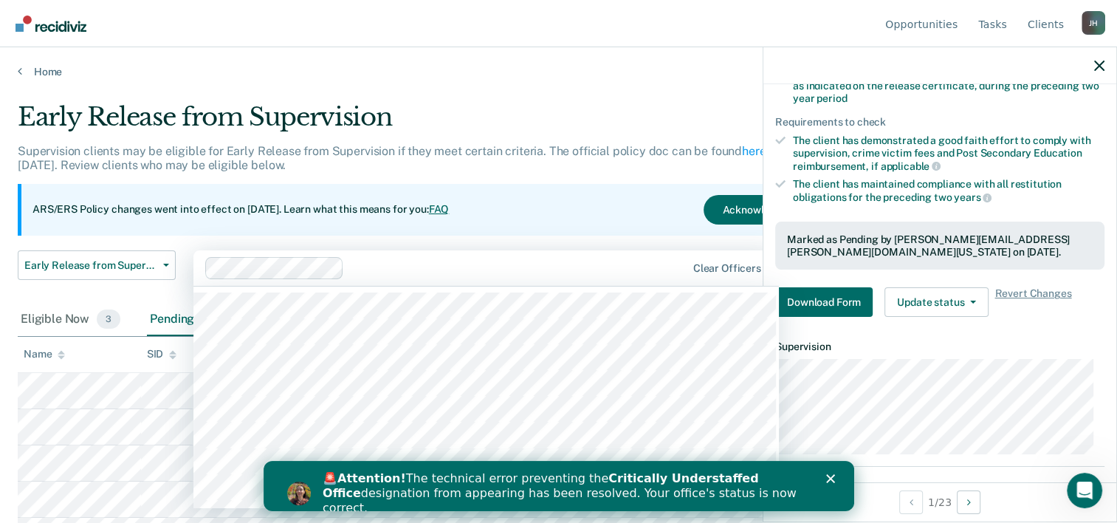
click at [528, 277] on div at bounding box center [446, 268] width 482 height 22
click at [583, 86] on main "Early Release from Supervision Supervision clients may be eligible for Early Re…" at bounding box center [558, 298] width 1117 height 440
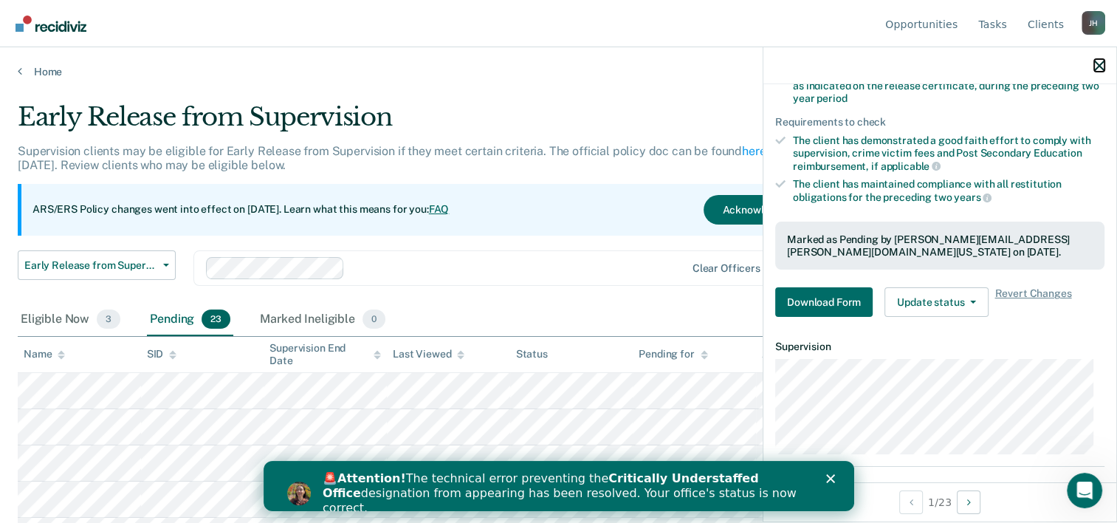
click at [1096, 66] on icon "button" at bounding box center [1099, 66] width 10 height 10
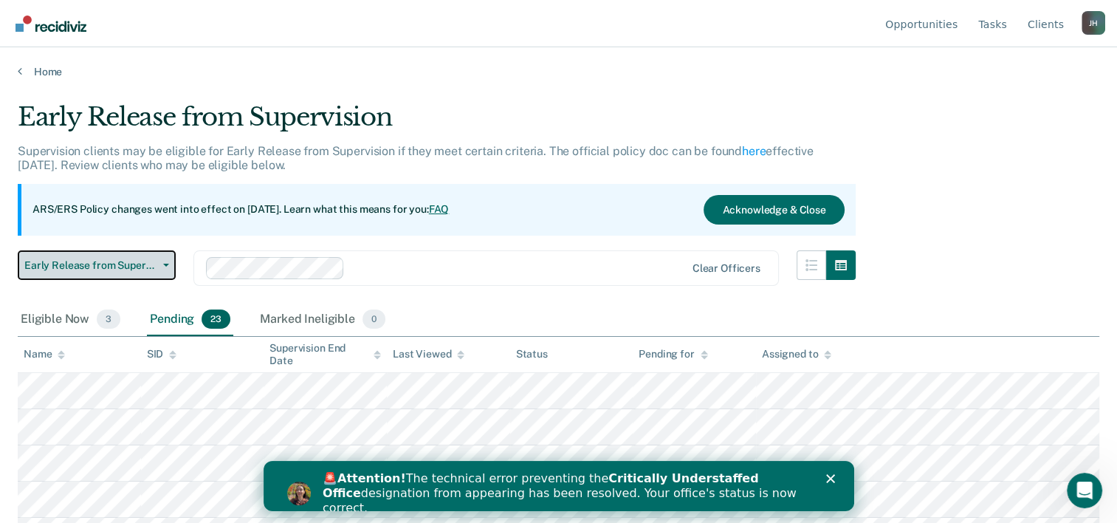
click at [162, 269] on button "Early Release from Supervision" at bounding box center [97, 265] width 158 height 30
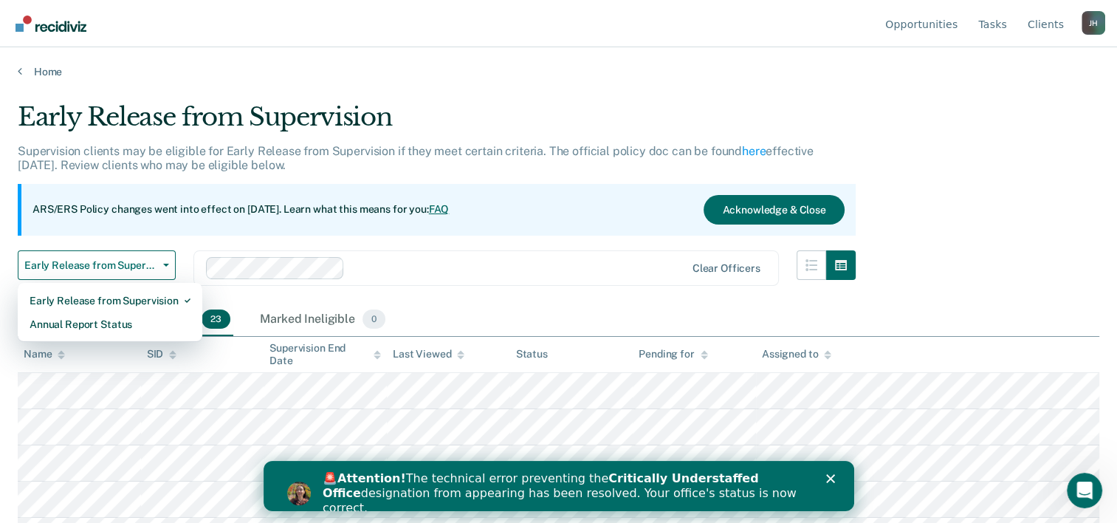
click at [157, 286] on div "Early Release from Supervision Annual Report Status" at bounding box center [110, 312] width 185 height 59
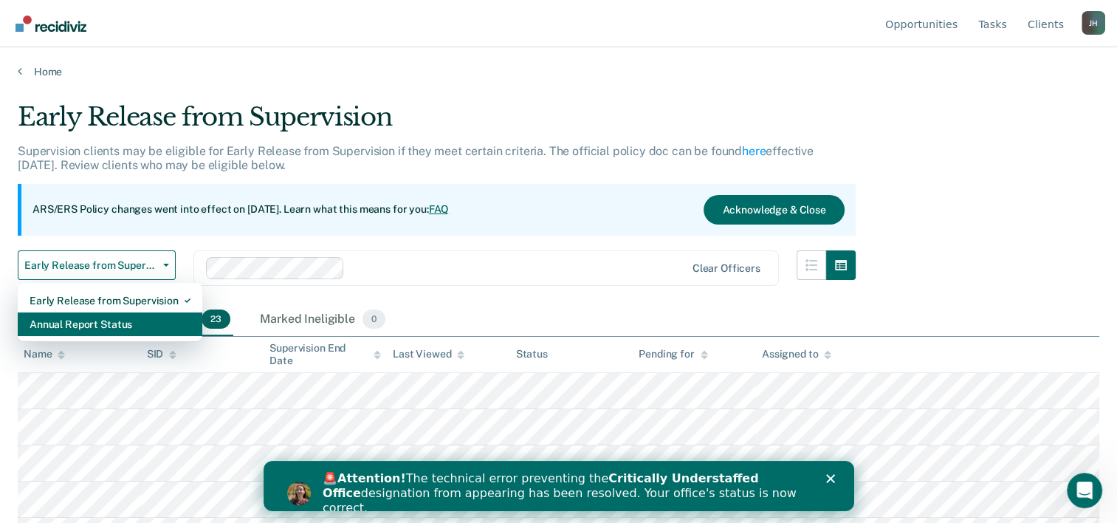
click at [144, 323] on div "Annual Report Status" at bounding box center [110, 324] width 161 height 24
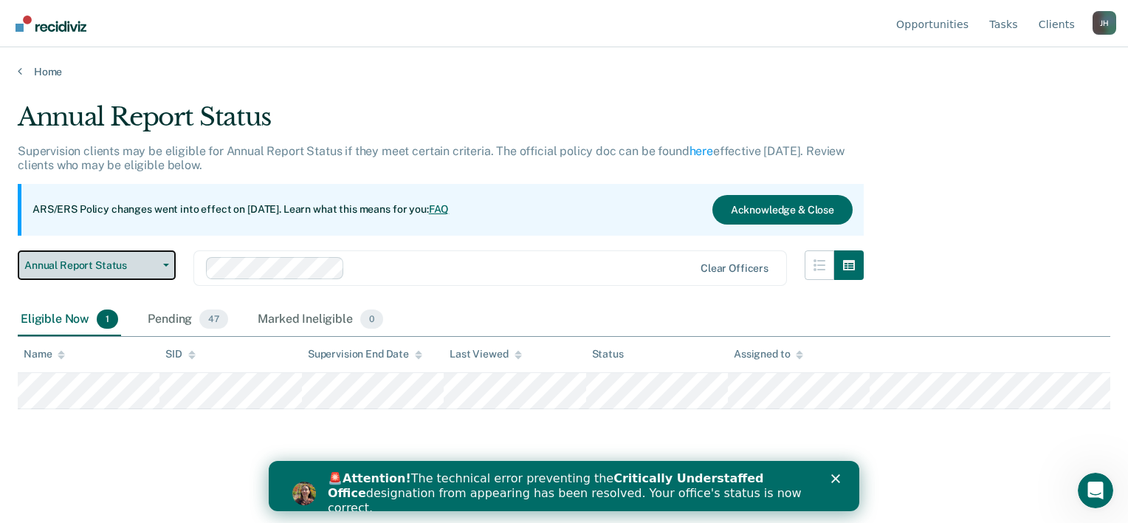
click at [162, 264] on span "button" at bounding box center [163, 265] width 12 height 3
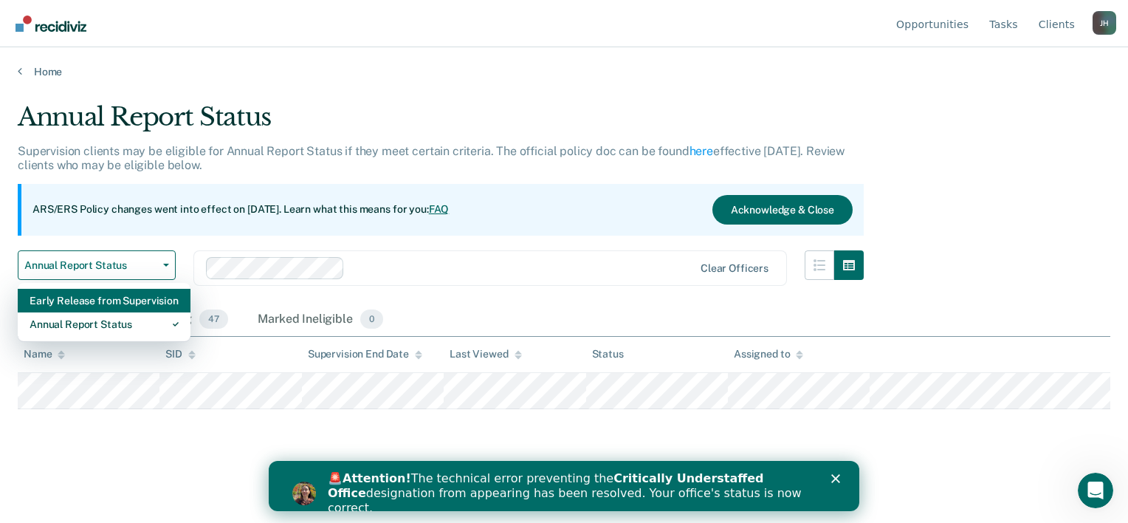
click at [148, 298] on div "Early Release from Supervision" at bounding box center [104, 301] width 149 height 24
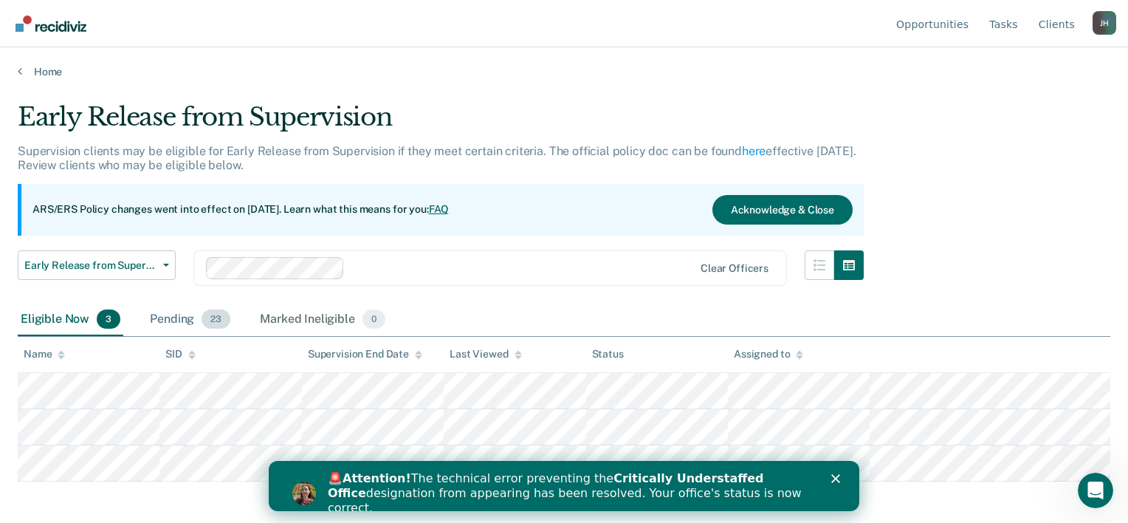
click at [174, 319] on div "Pending 23" at bounding box center [190, 319] width 86 height 32
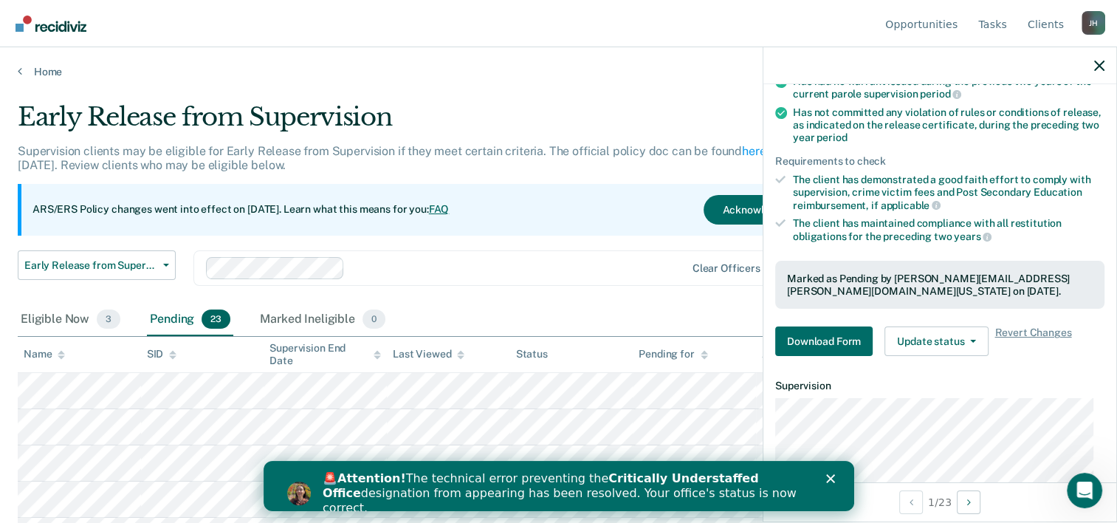
scroll to position [222, 0]
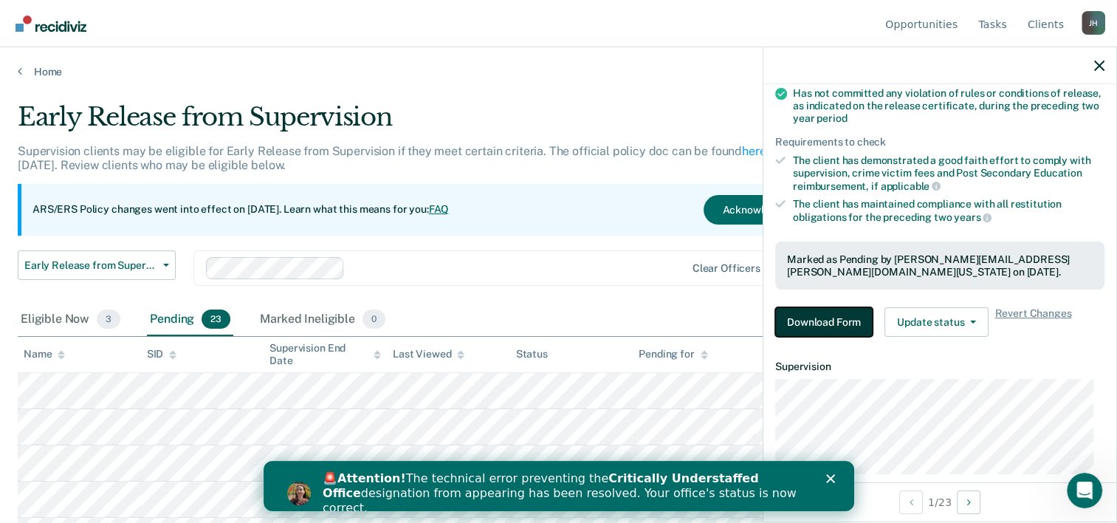
click at [828, 313] on button "Download Form" at bounding box center [823, 322] width 97 height 30
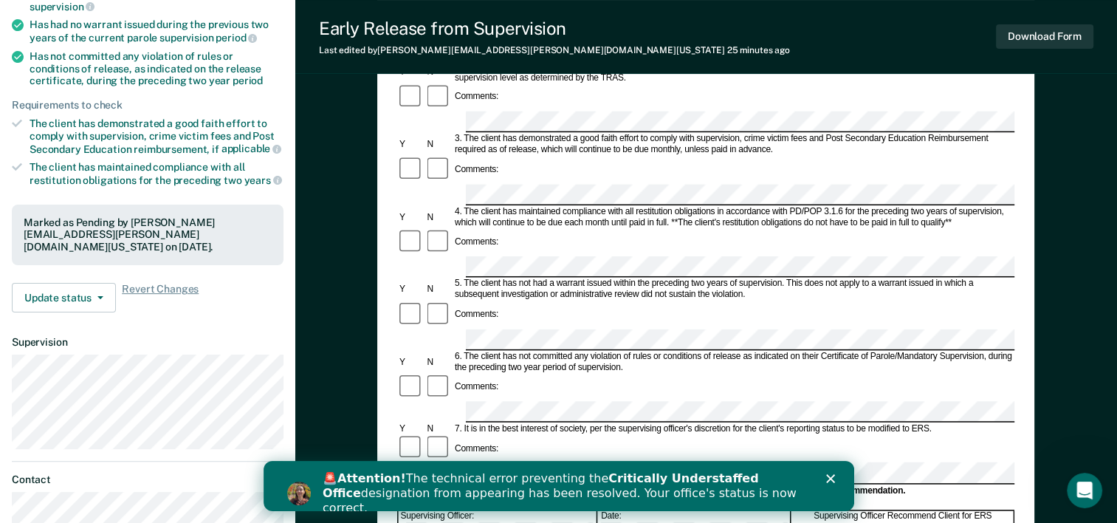
scroll to position [308, 0]
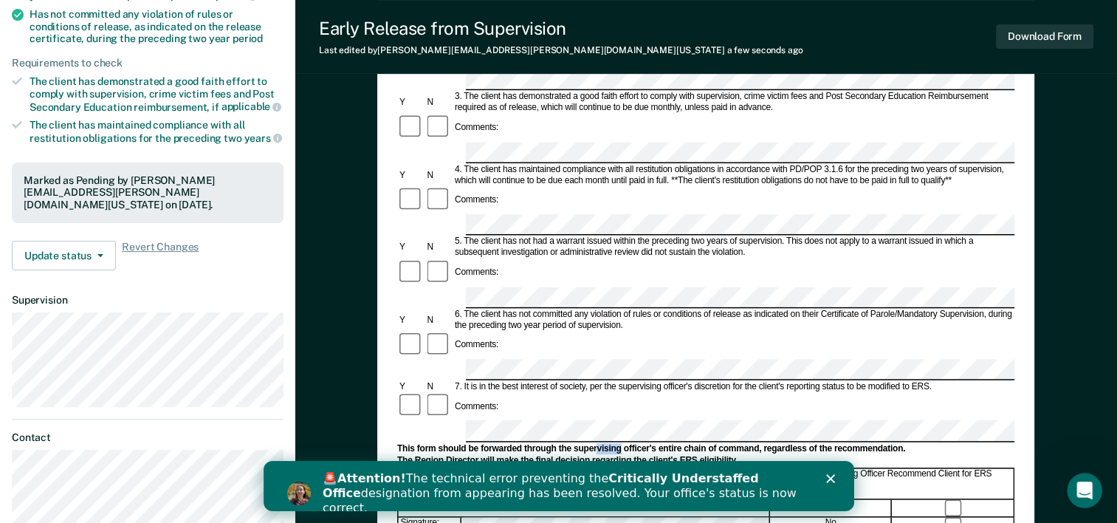
drag, startPoint x: 622, startPoint y: 291, endPoint x: 598, endPoint y: 292, distance: 23.6
click at [598, 443] on div "This form should be forwarded through the supervising officer's entire chain of…" at bounding box center [705, 448] width 617 height 11
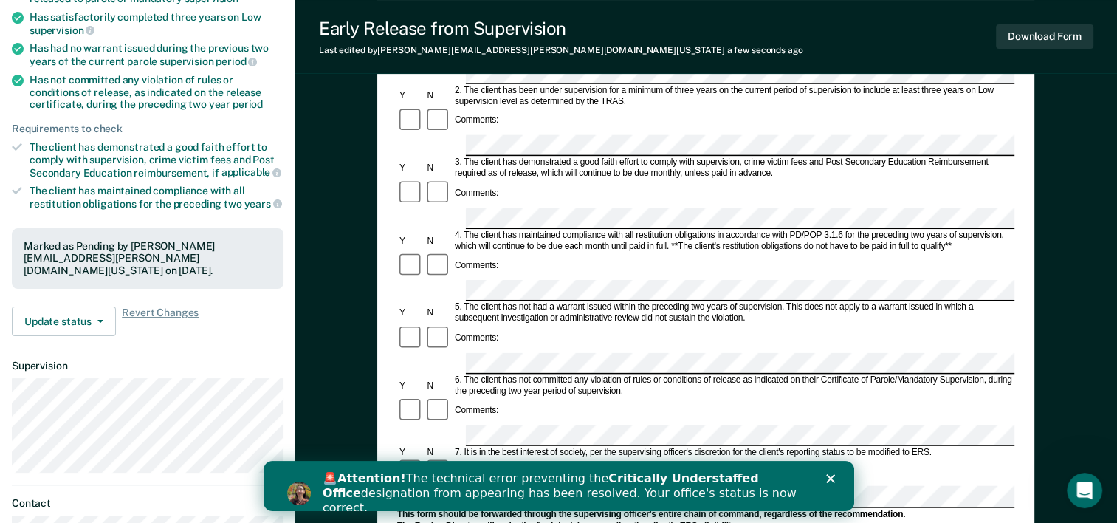
scroll to position [244, 0]
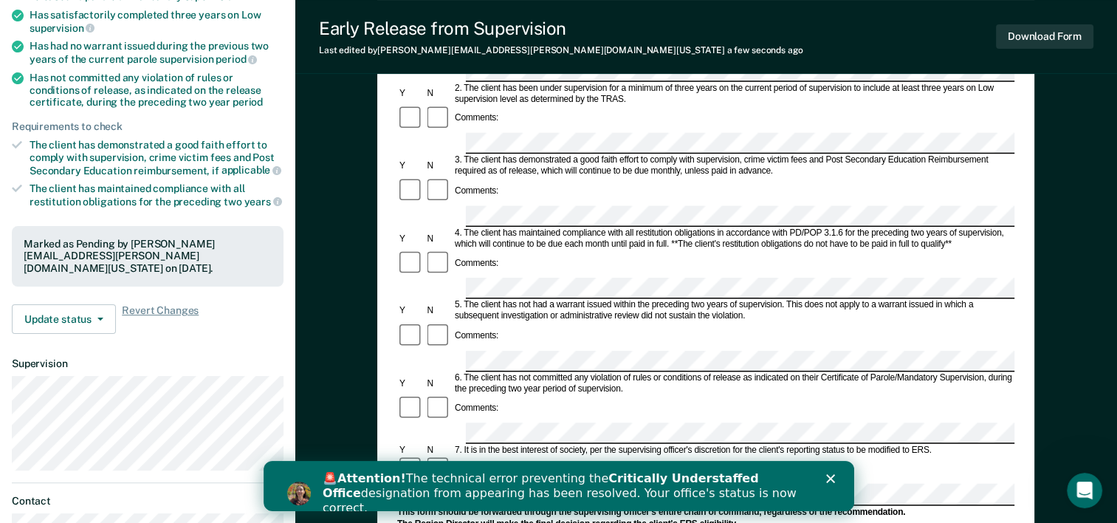
click at [470, 354] on form "Early Release from Supervision (ERS) Checklist, Recommendation, and Determinati…" at bounding box center [705, 433] width 617 height 1070
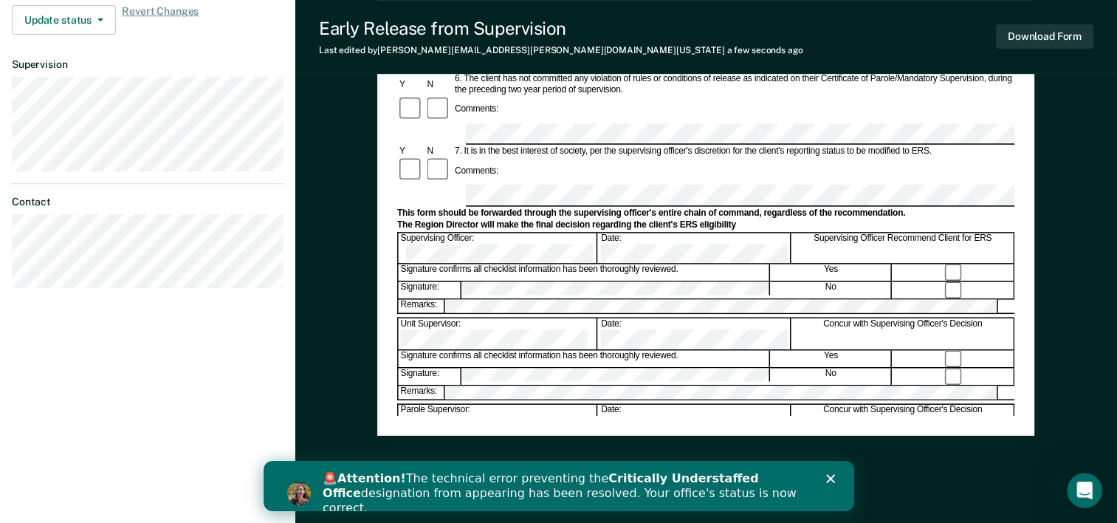
scroll to position [563, 0]
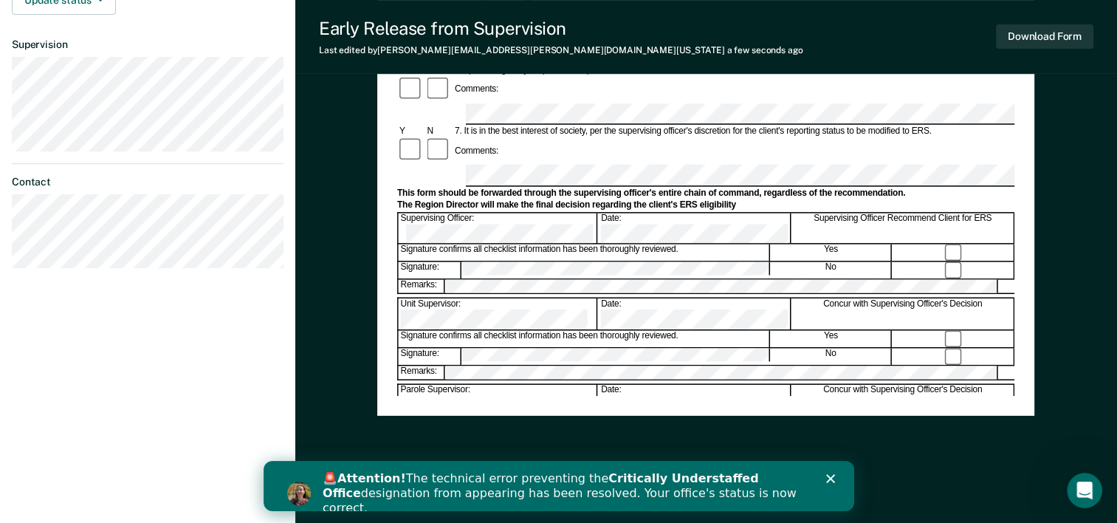
click at [835, 473] on div "🚨 Attention! The technical error preventing the Critically Understaffed Office …" at bounding box center [558, 493] width 591 height 53
click at [833, 475] on polygon "Close" at bounding box center [830, 478] width 9 height 9
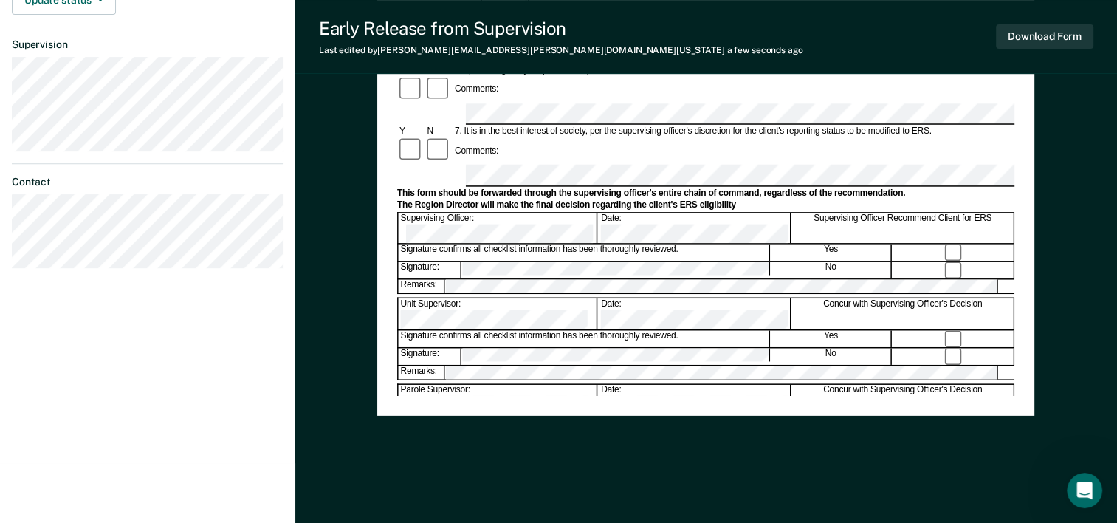
drag, startPoint x: 570, startPoint y: 14, endPoint x: 833, endPoint y: 475, distance: 530.5
click at [833, 475] on div "Early Release from Supervision (ERS) Checklist, Recommendation, and Determinati…" at bounding box center [705, 29] width 657 height 955
click at [588, 302] on form "Early Release from Supervision (ERS) Checklist, Recommendation, and Determinati…" at bounding box center [705, 114] width 617 height 1070
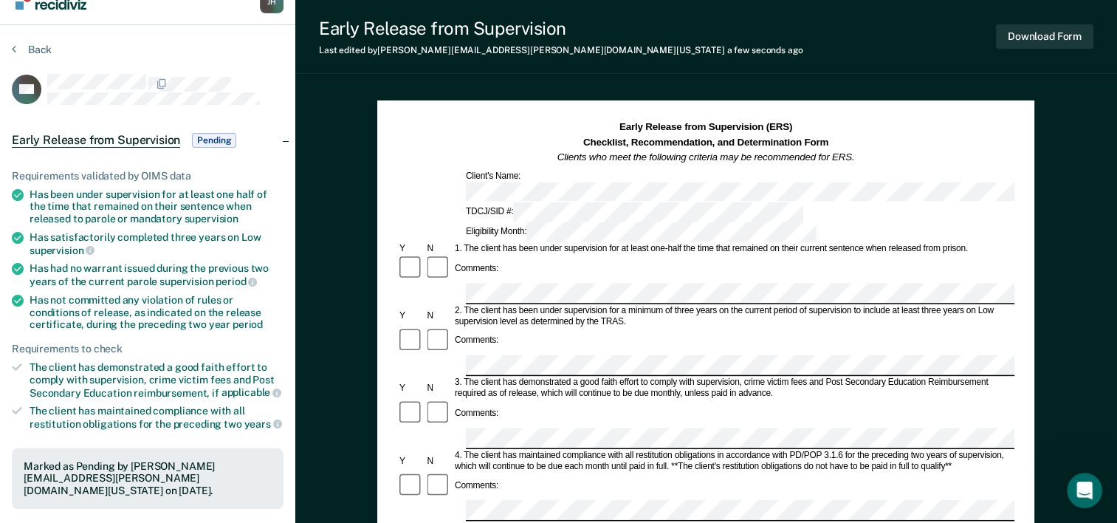
scroll to position [0, 0]
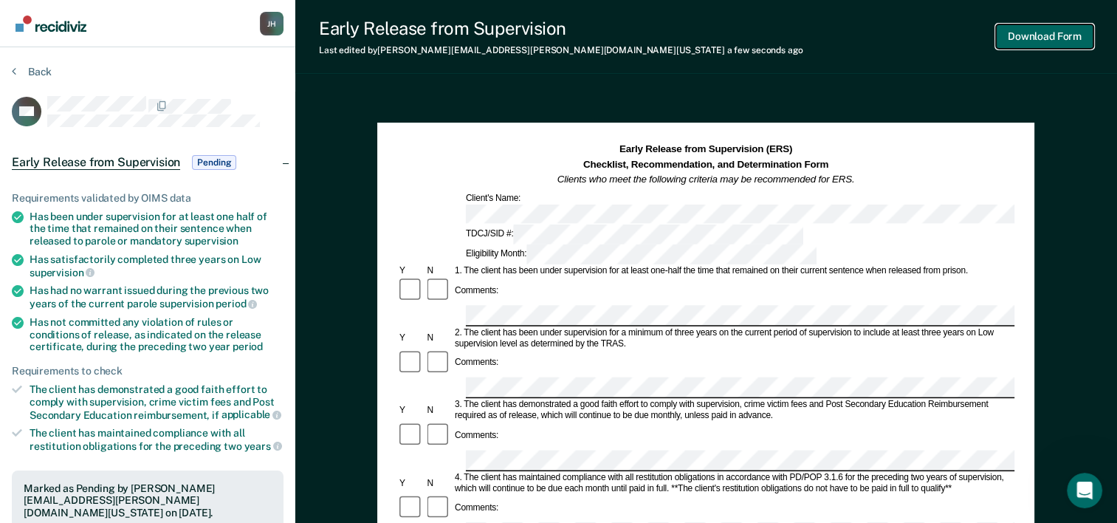
click at [1043, 36] on button "Download Form" at bounding box center [1044, 36] width 97 height 24
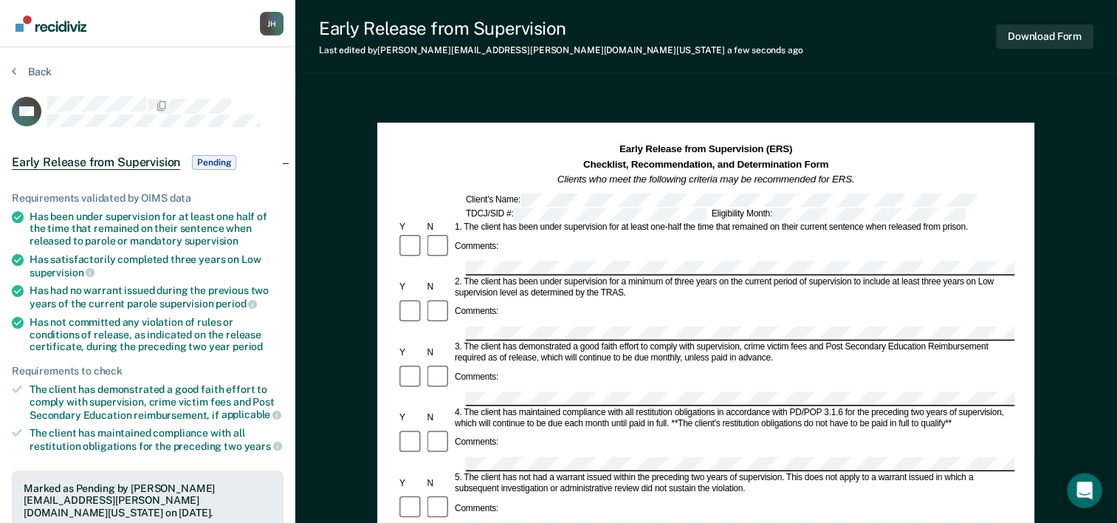
click at [215, 161] on span "Pending" at bounding box center [214, 162] width 44 height 15
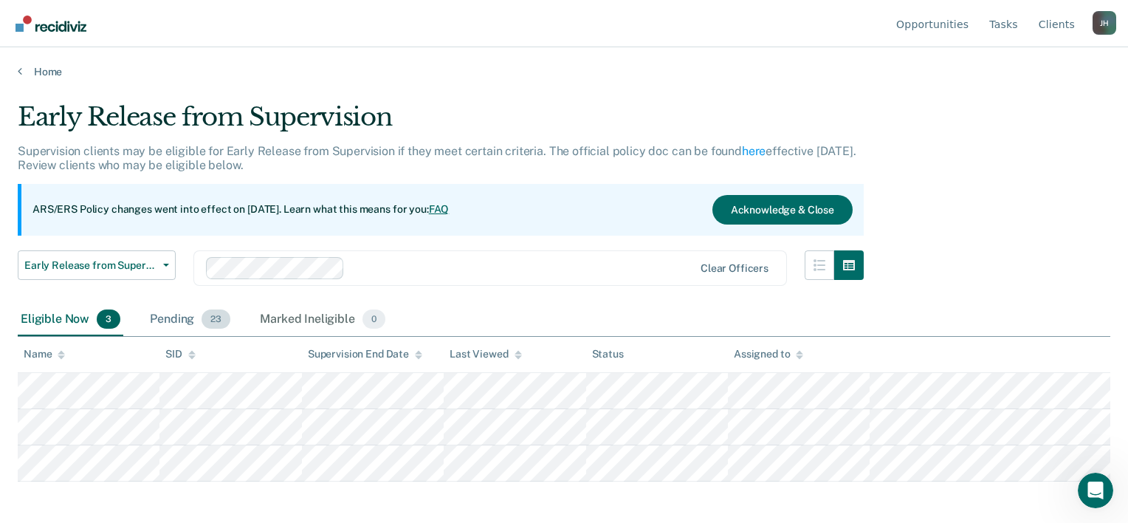
click at [174, 319] on div "Pending 23" at bounding box center [190, 319] width 86 height 32
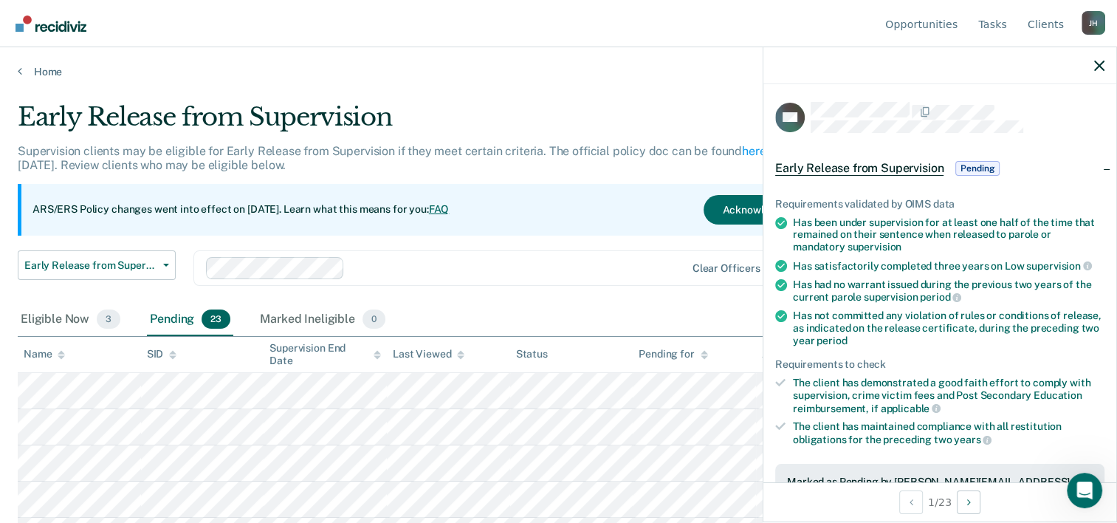
click at [987, 168] on span "Pending" at bounding box center [977, 168] width 44 height 15
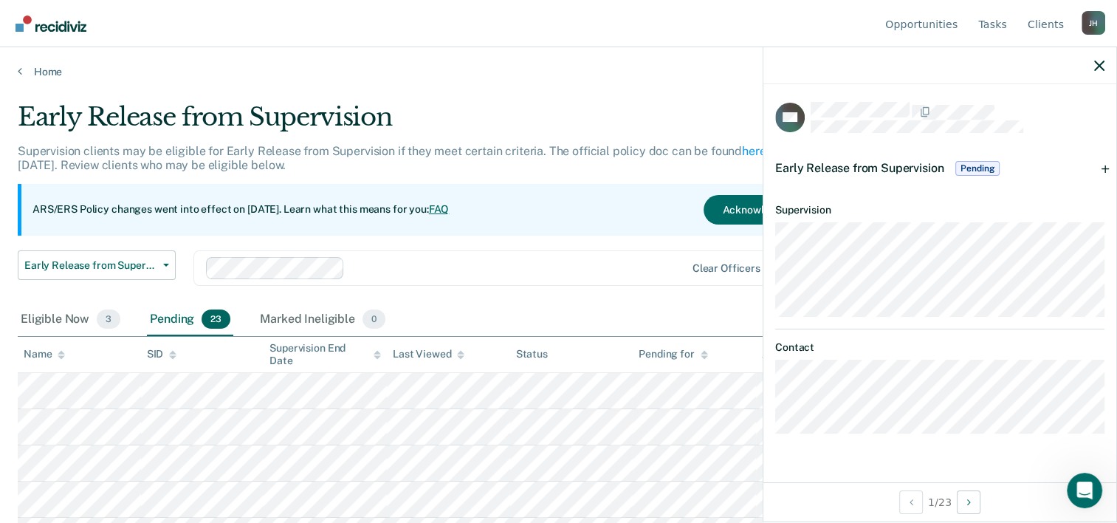
click at [987, 168] on span "Pending" at bounding box center [977, 168] width 44 height 15
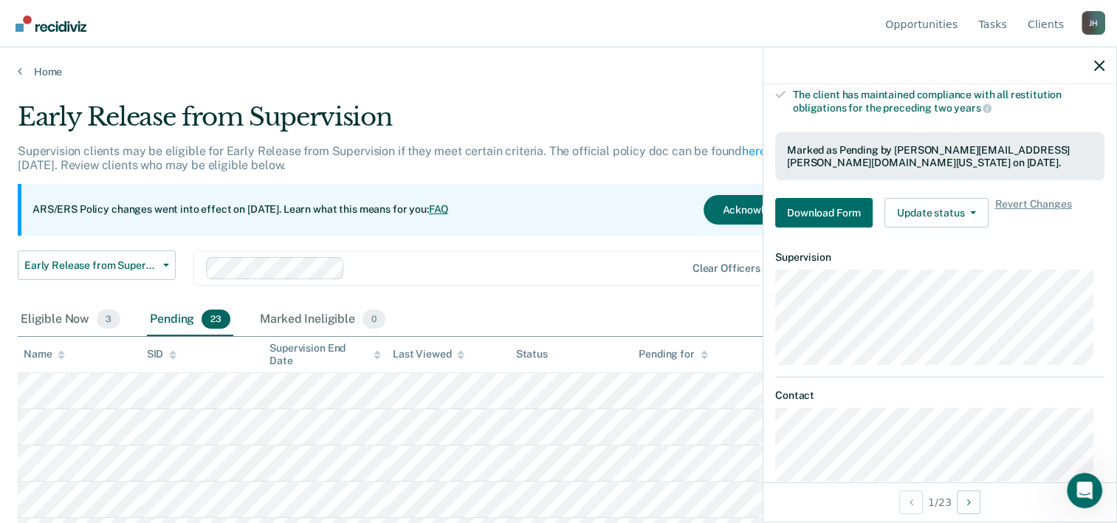
scroll to position [334, 0]
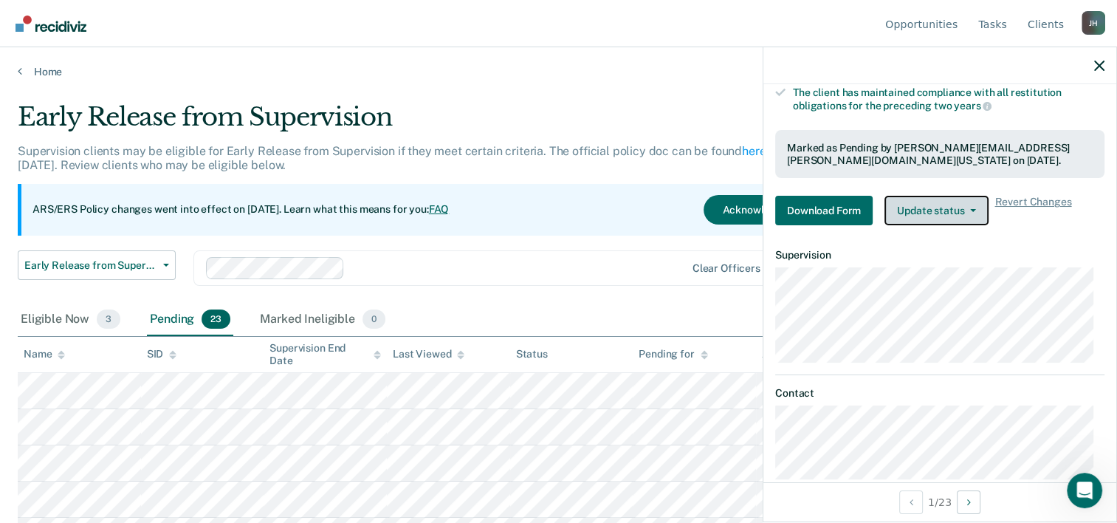
click at [945, 204] on button "Update status" at bounding box center [937, 211] width 104 height 30
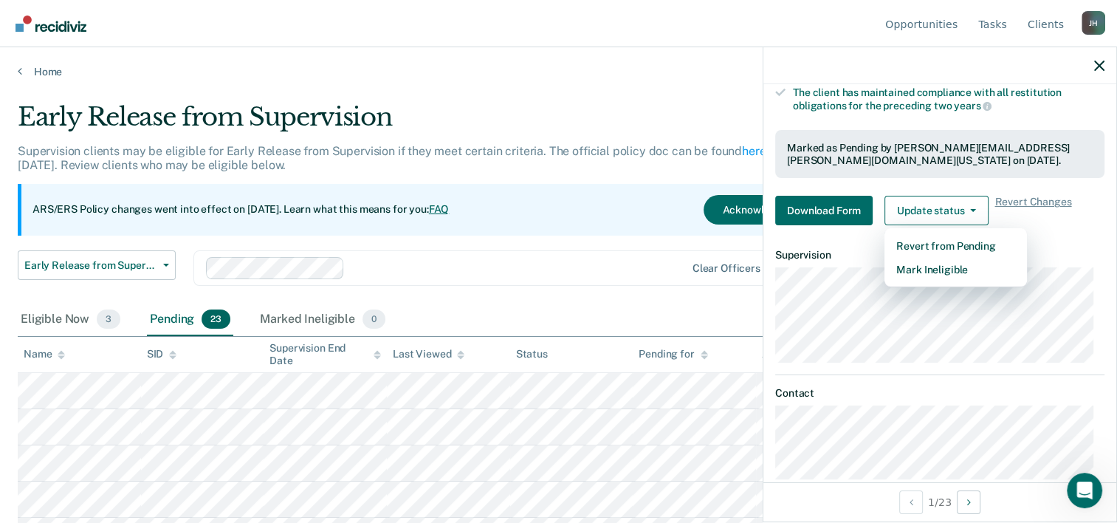
click at [550, 245] on div "Early Release from Supervision Supervision clients may be eligible for Early Re…" at bounding box center [437, 203] width 838 height 202
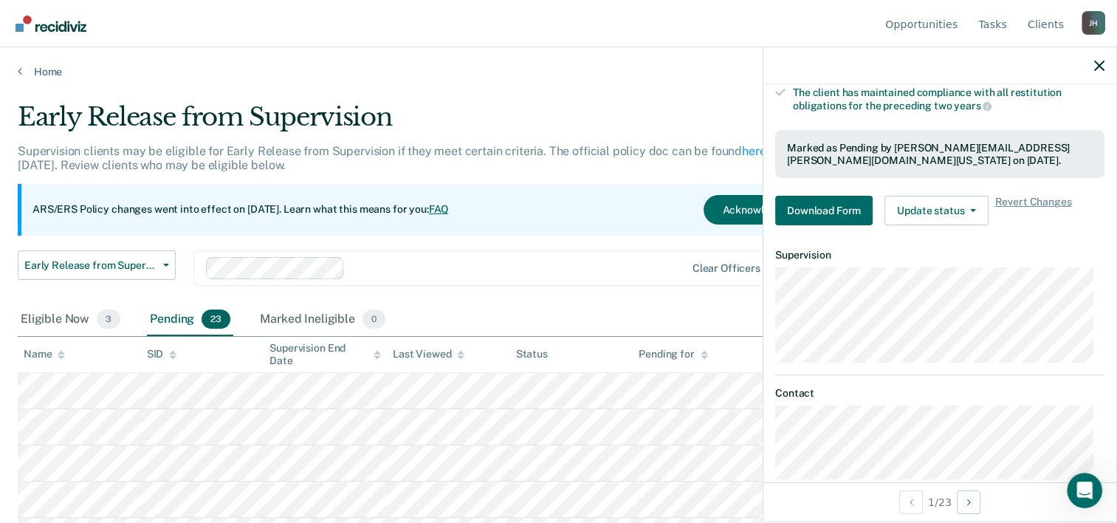
click at [558, 64] on div "Home" at bounding box center [558, 62] width 1117 height 31
click at [820, 201] on button "Download Form" at bounding box center [823, 211] width 97 height 30
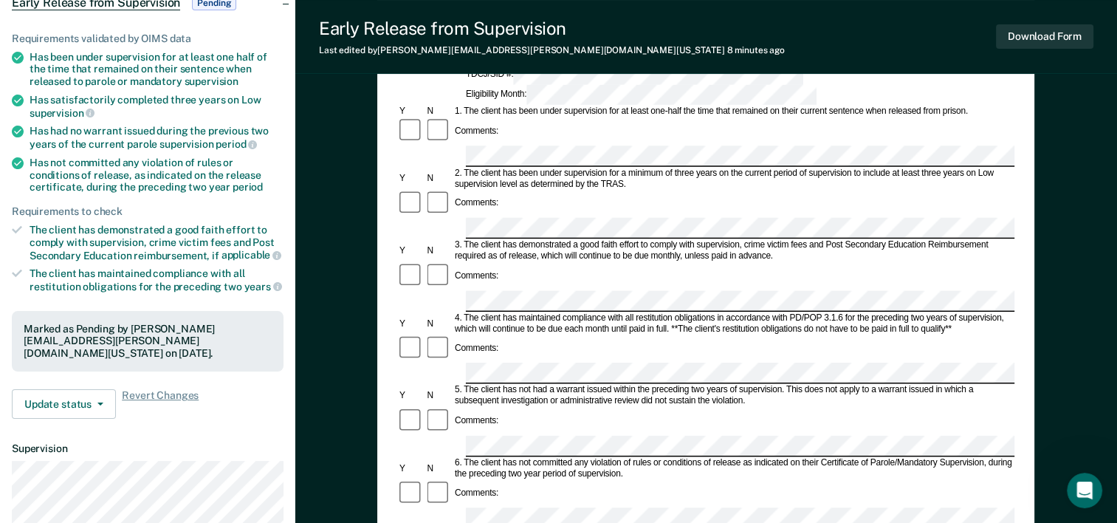
scroll to position [188, 0]
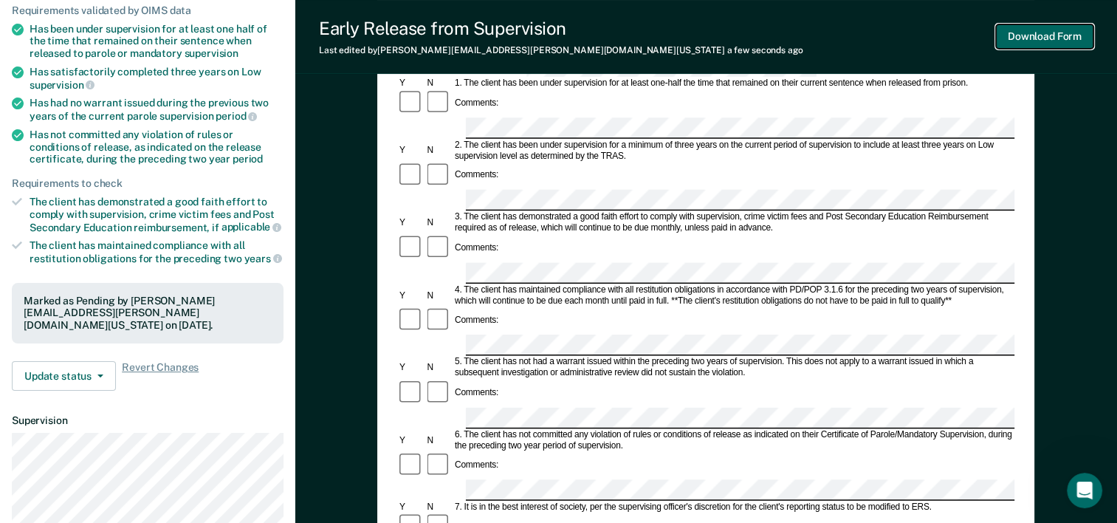
click at [1009, 39] on button "Download Form" at bounding box center [1044, 36] width 97 height 24
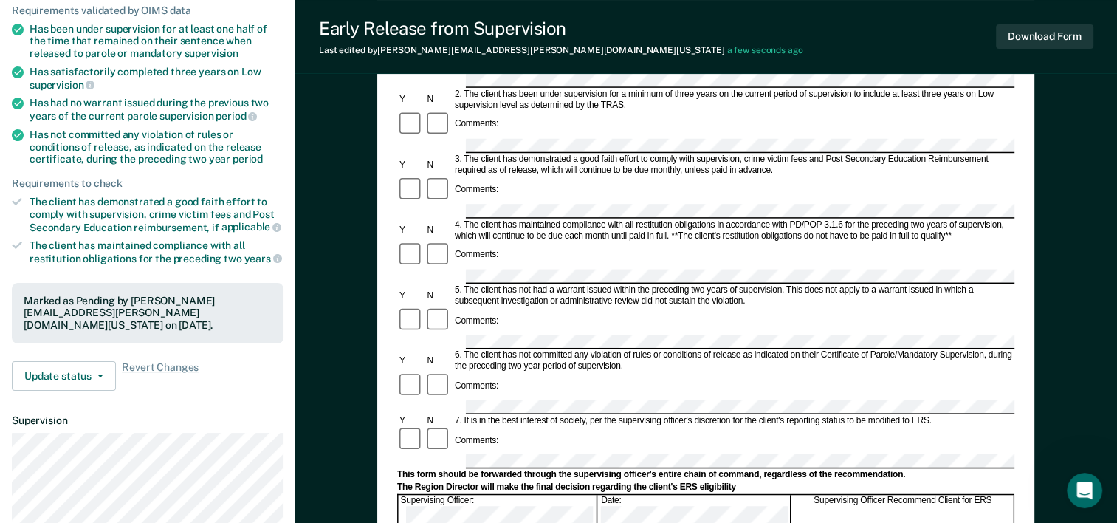
click at [826, 372] on div "Comments:" at bounding box center [705, 386] width 617 height 28
click at [1015, 38] on button "Download Form" at bounding box center [1044, 36] width 97 height 24
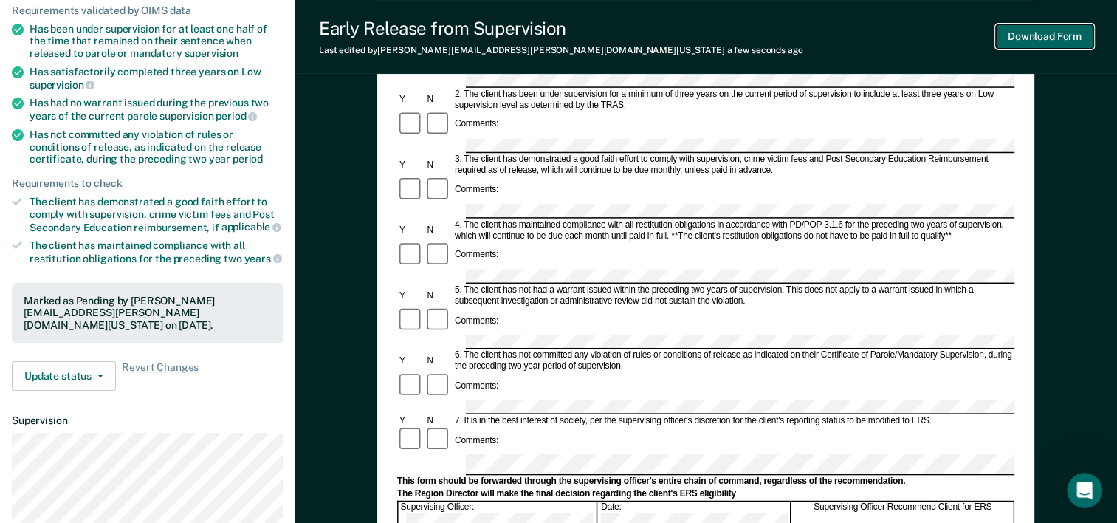
click at [1030, 35] on button "Download Form" at bounding box center [1044, 36] width 97 height 24
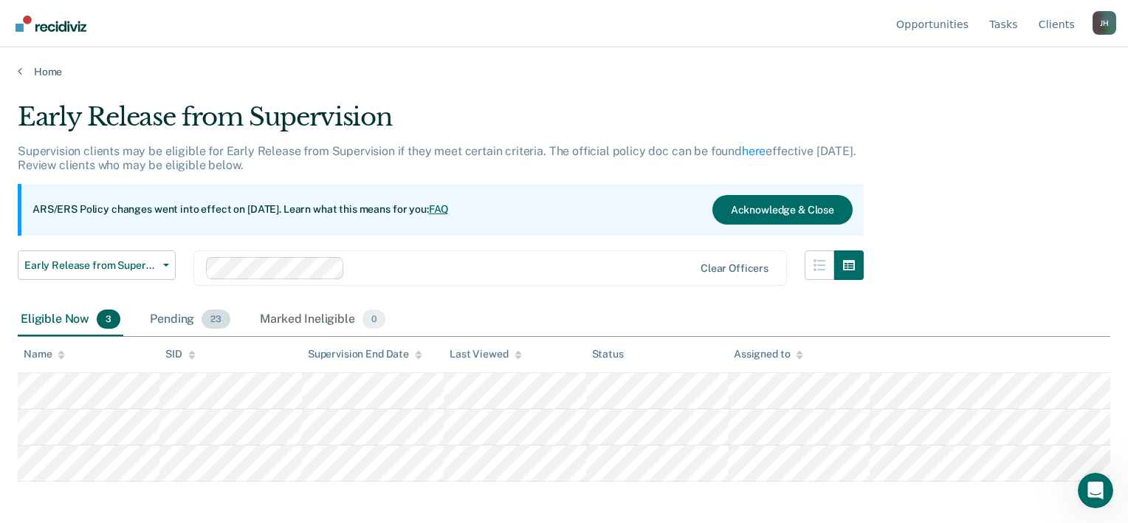
click at [180, 316] on div "Pending 23" at bounding box center [190, 319] width 86 height 32
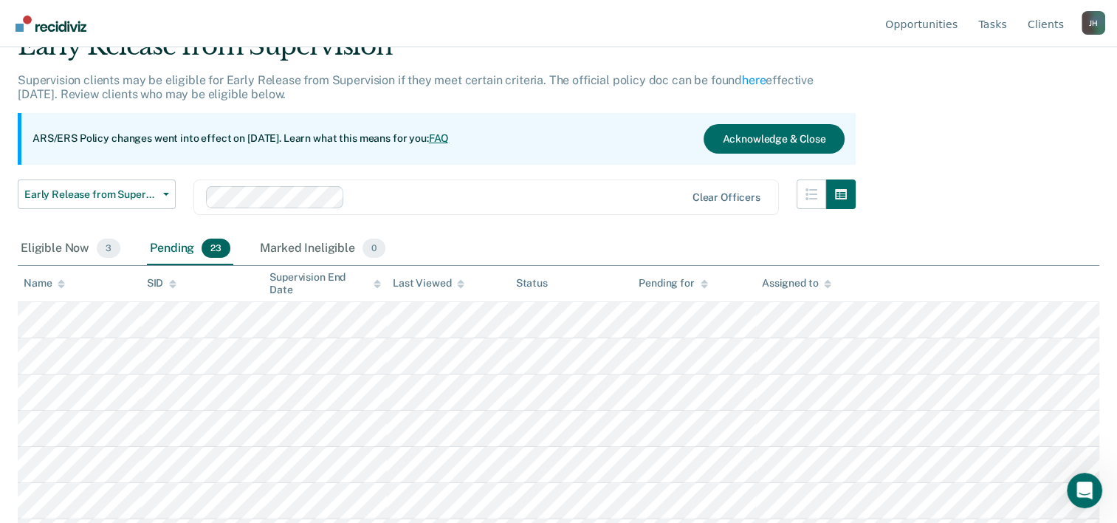
scroll to position [74, 0]
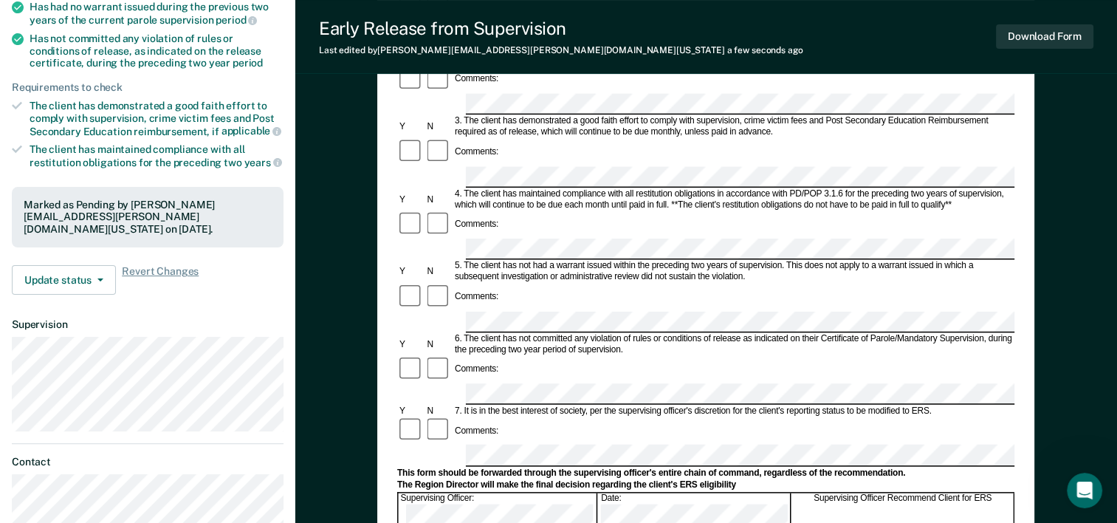
scroll to position [286, 0]
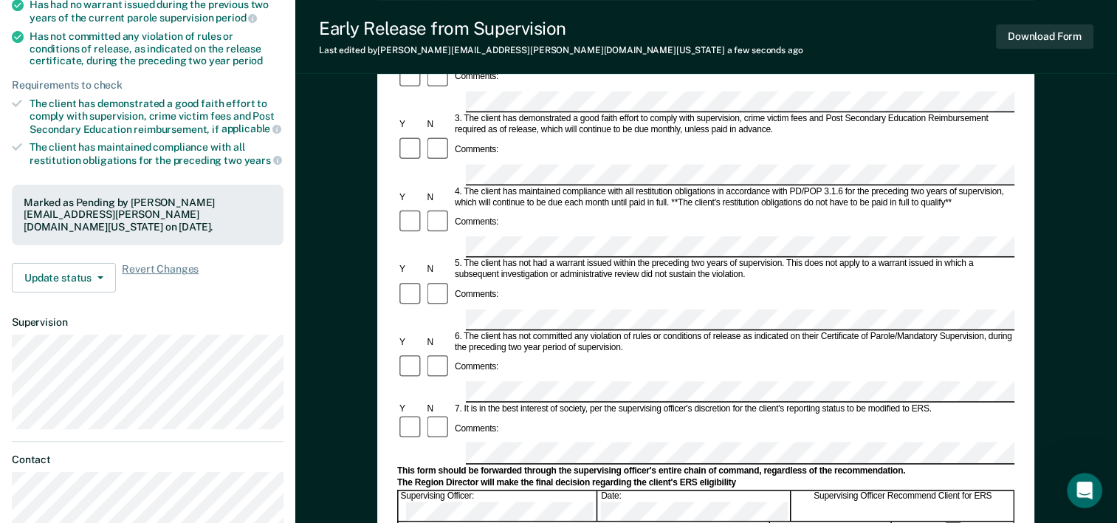
click at [574, 414] on div "Comments:" at bounding box center [705, 428] width 617 height 28
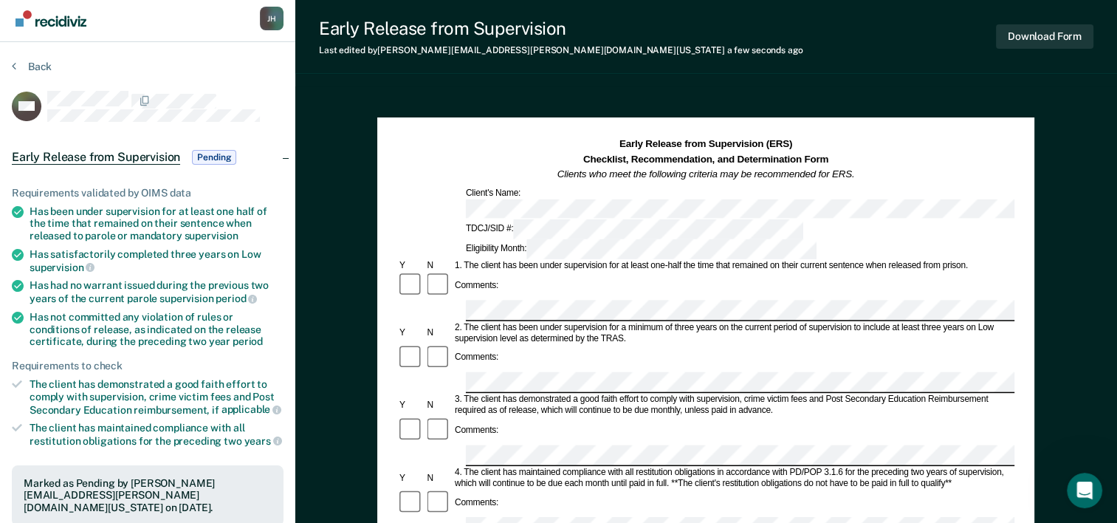
scroll to position [8, 0]
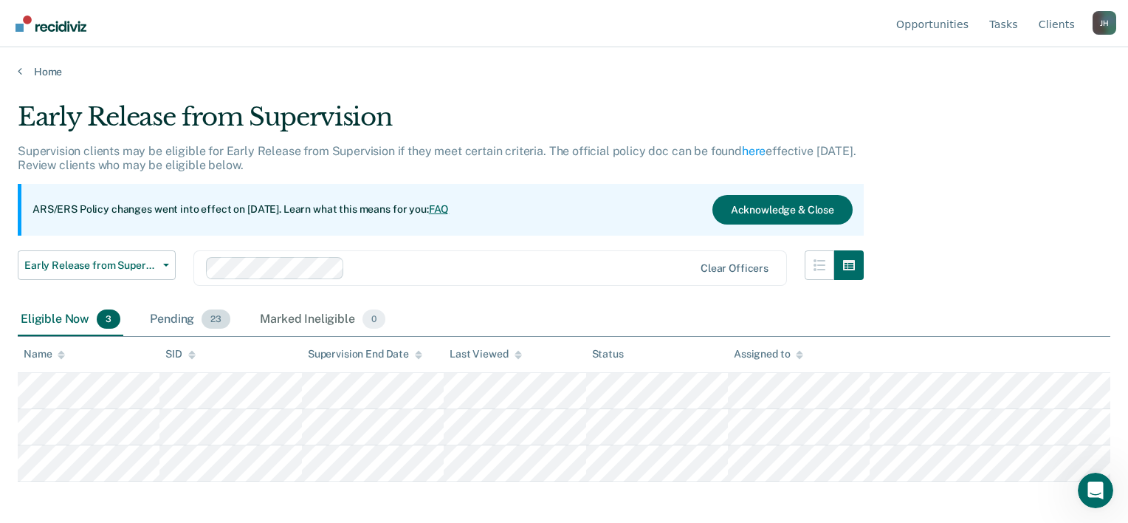
click at [188, 319] on div "Pending 23" at bounding box center [190, 319] width 86 height 32
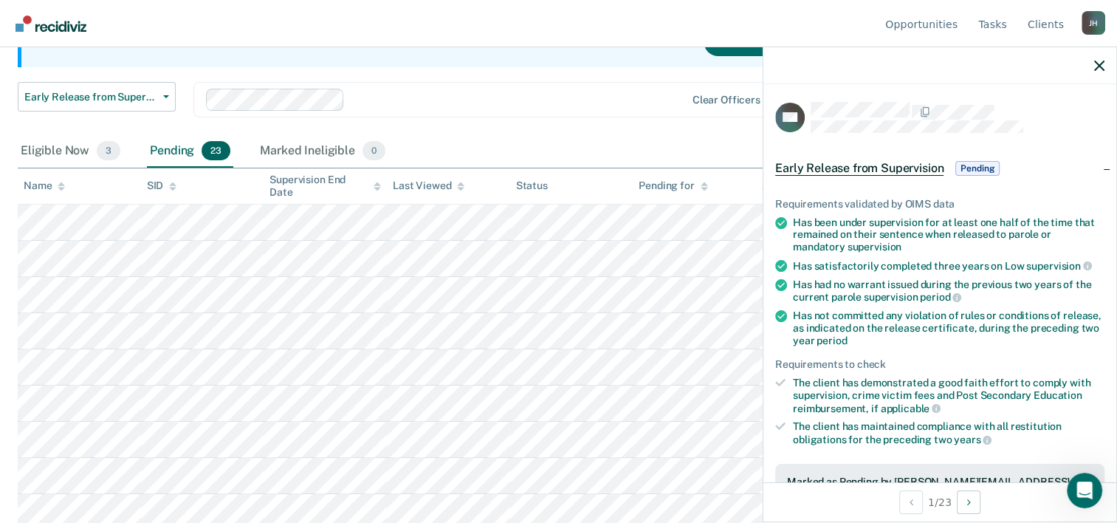
scroll to position [28, 0]
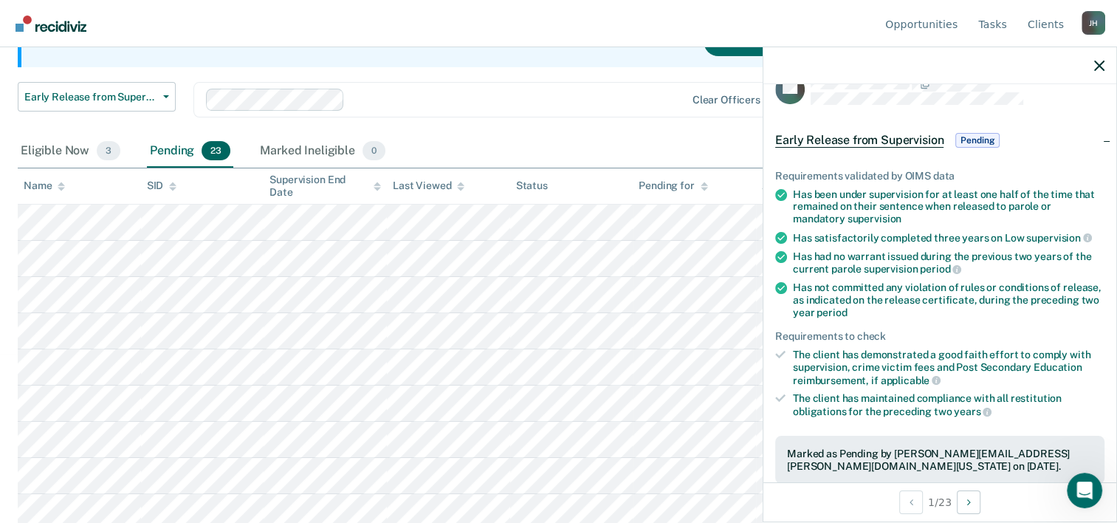
click at [982, 142] on span "Pending" at bounding box center [977, 140] width 44 height 15
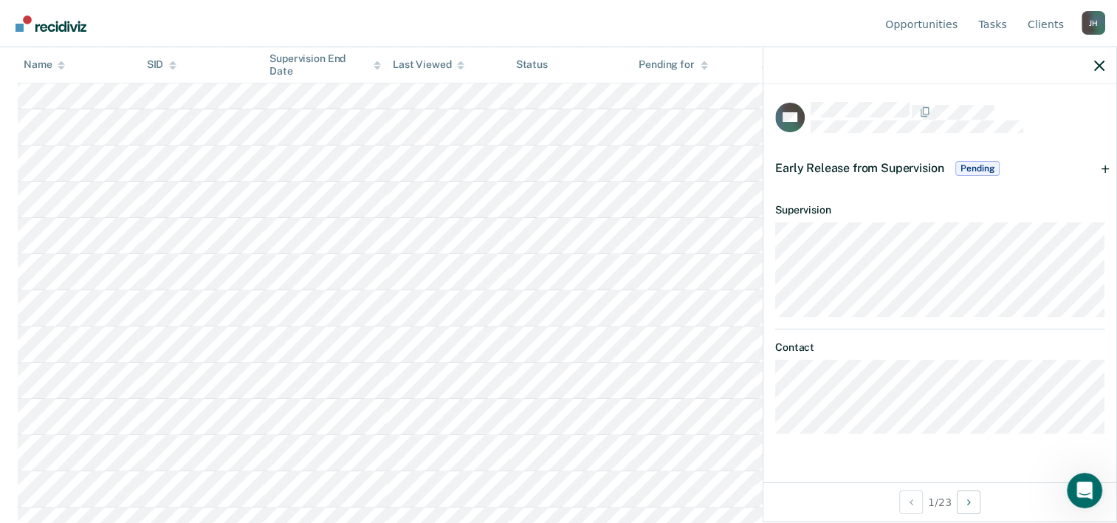
scroll to position [597, 0]
click at [969, 167] on span "Pending" at bounding box center [977, 168] width 44 height 15
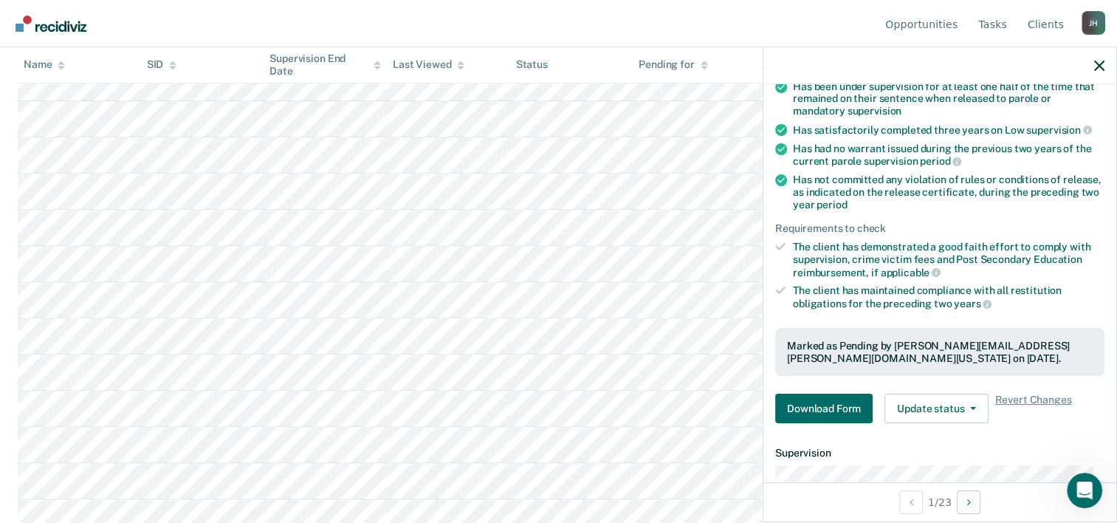
scroll to position [149, 0]
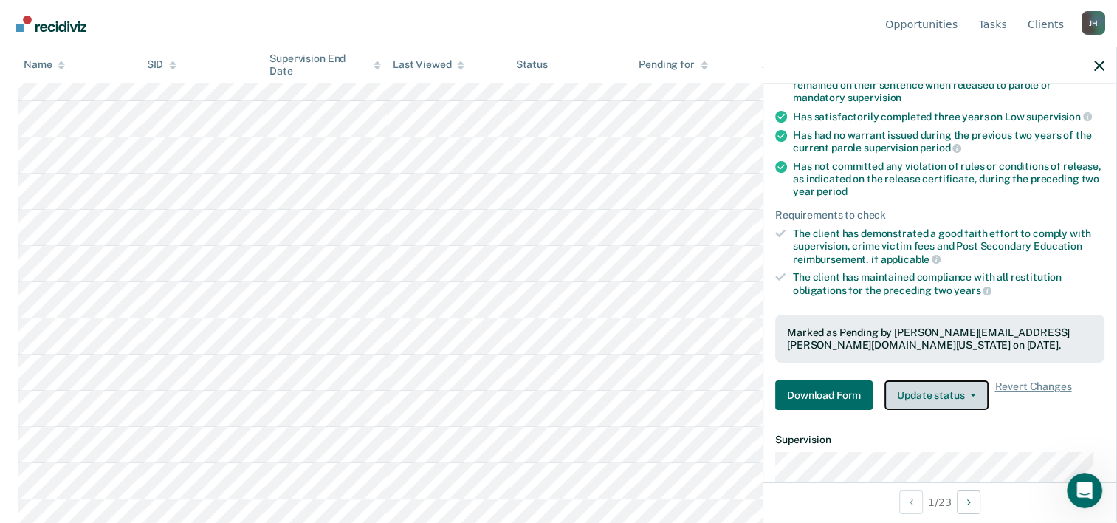
click at [949, 391] on button "Update status" at bounding box center [937, 395] width 104 height 30
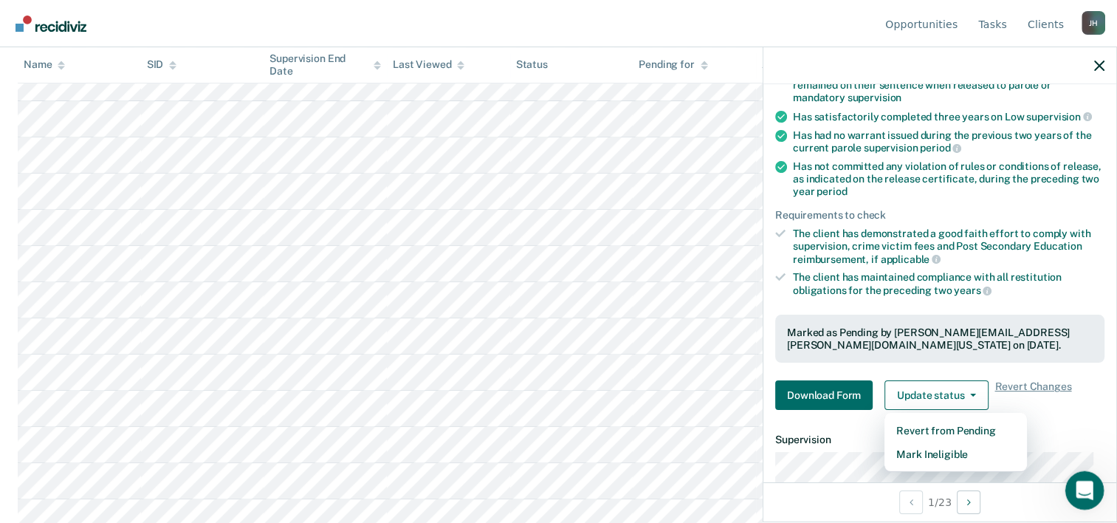
click at [1079, 487] on icon "Open Intercom Messenger" at bounding box center [1083, 488] width 24 height 24
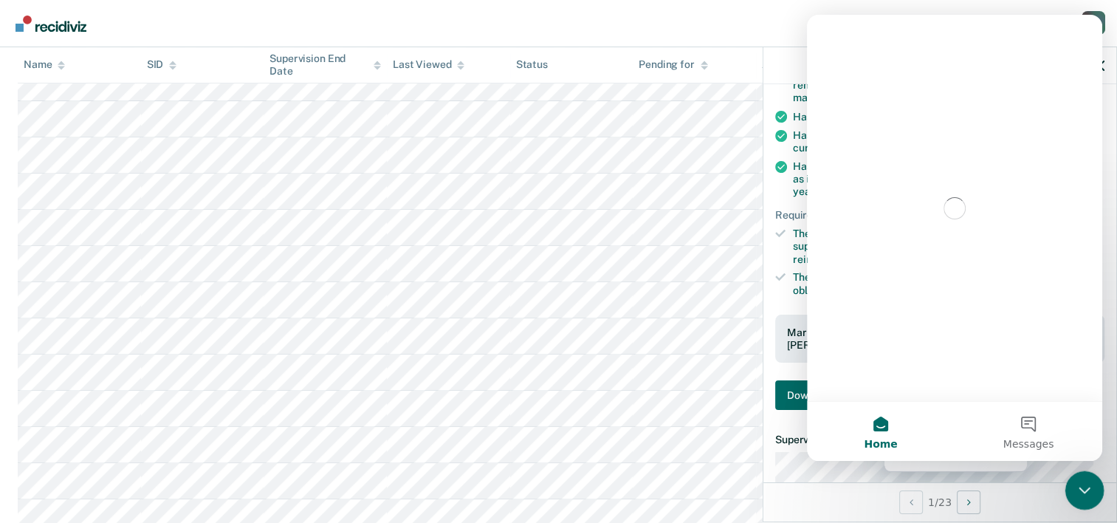
scroll to position [0, 0]
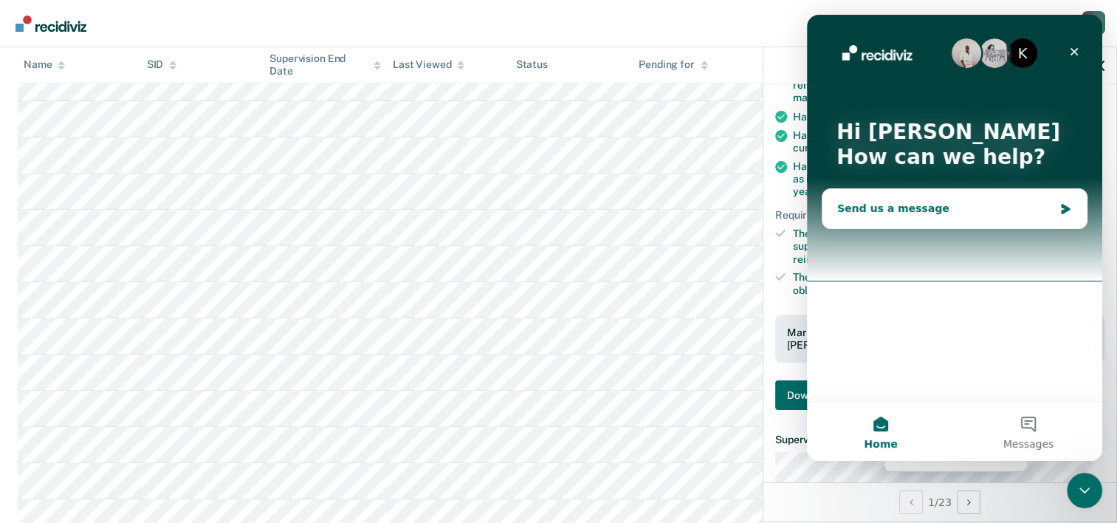
click at [916, 207] on div "Send us a message" at bounding box center [945, 209] width 216 height 16
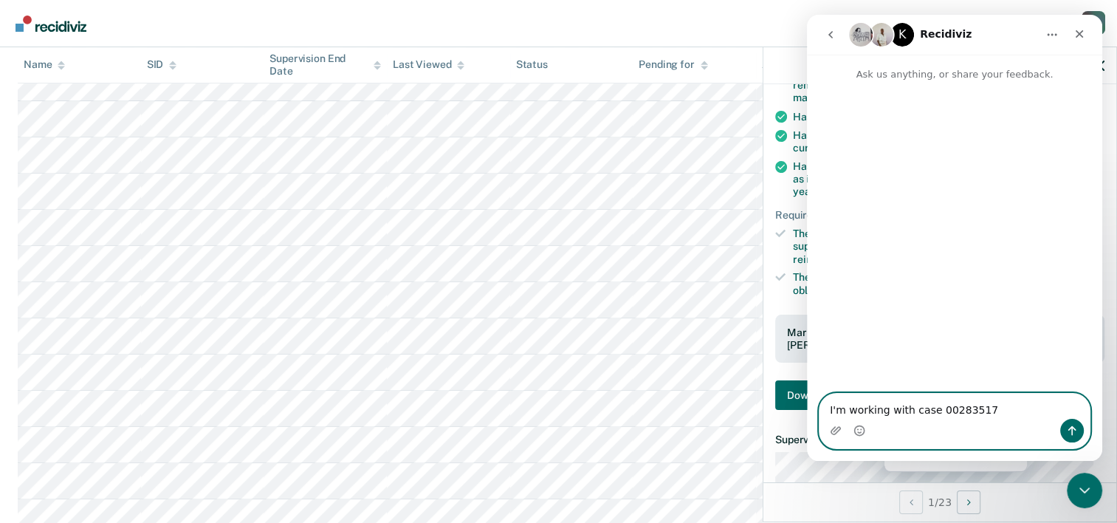
click at [983, 408] on textarea "I'm working with case 00283517" at bounding box center [955, 406] width 270 height 25
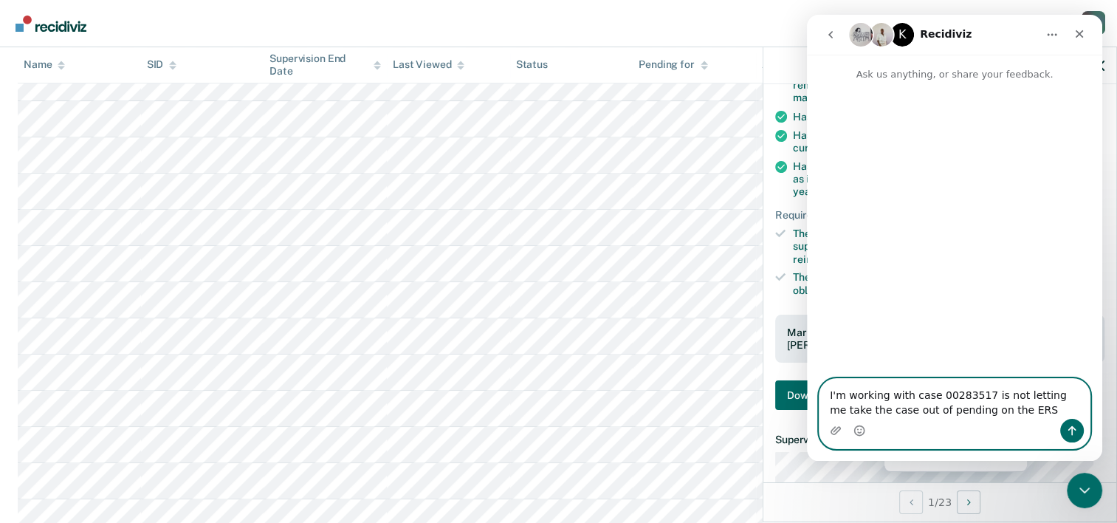
type textarea "I'm working with case 00283517 is not letting me take the case out of pending o…"
click at [1068, 426] on icon "Send a message…" at bounding box center [1072, 431] width 12 height 12
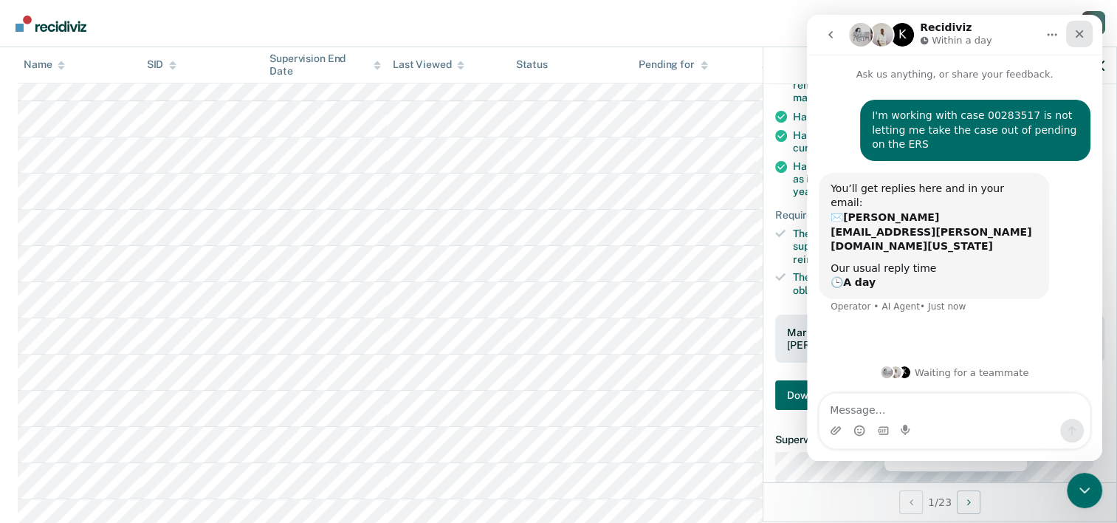
click at [1080, 38] on icon "Close" at bounding box center [1080, 34] width 12 height 12
